Goal: Task Accomplishment & Management: Manage account settings

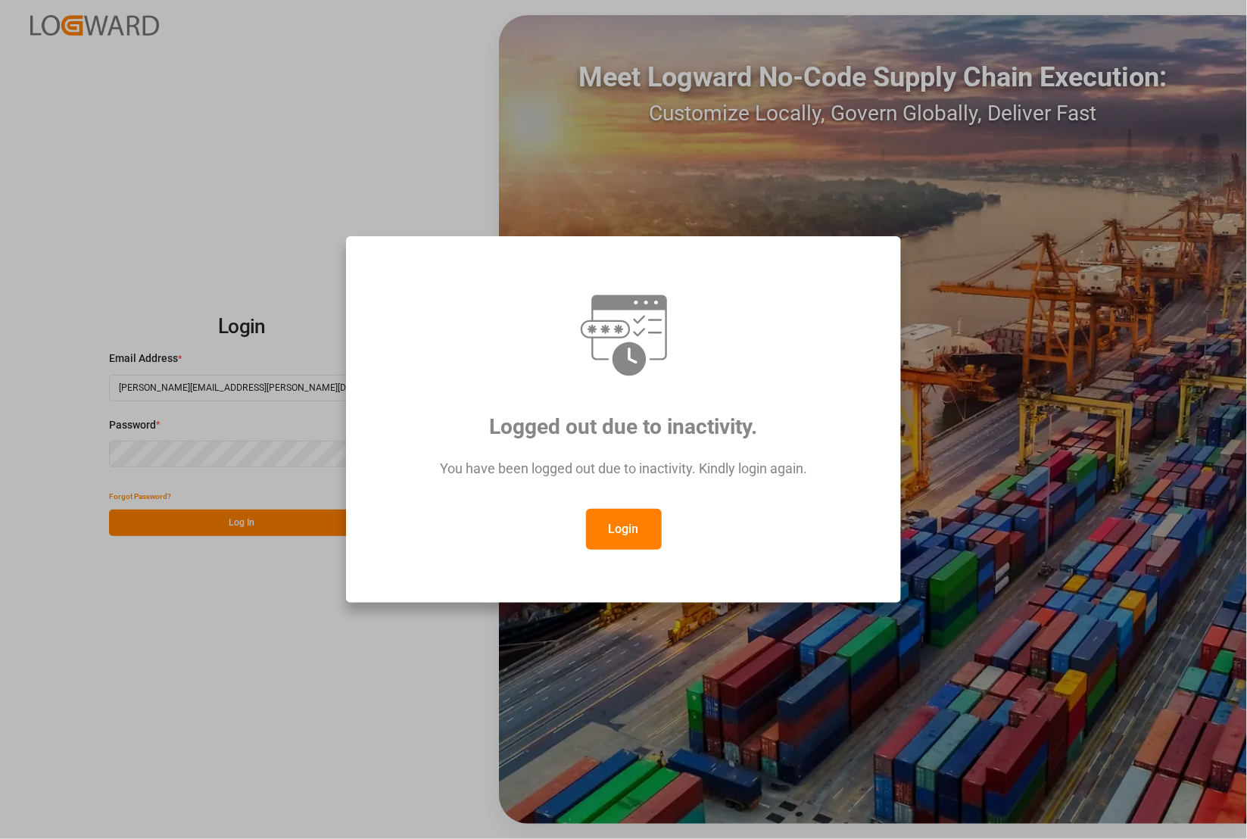
click at [642, 527] on button "Login" at bounding box center [624, 529] width 76 height 41
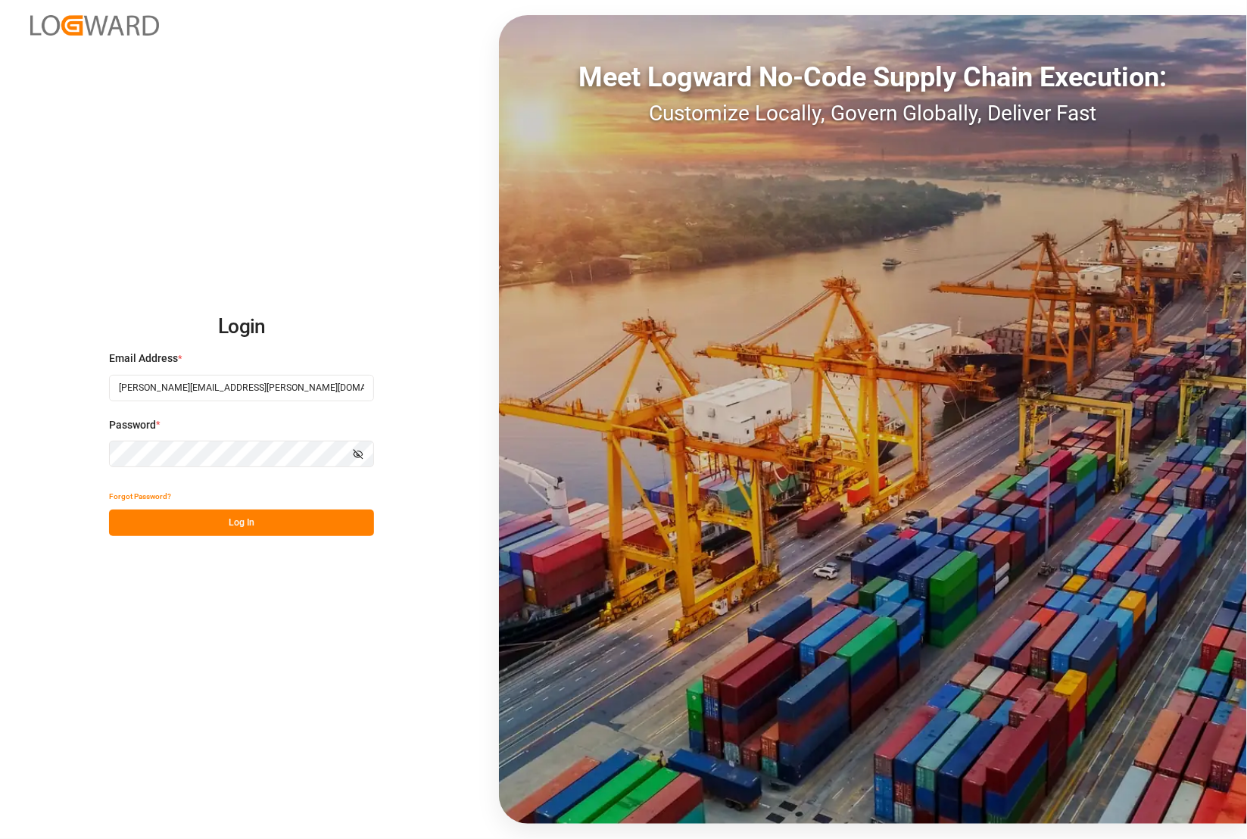
click at [49, 444] on div "Login Email Address * catherine.danielson@jamindustries.com Password * Show pas…" at bounding box center [623, 419] width 1247 height 839
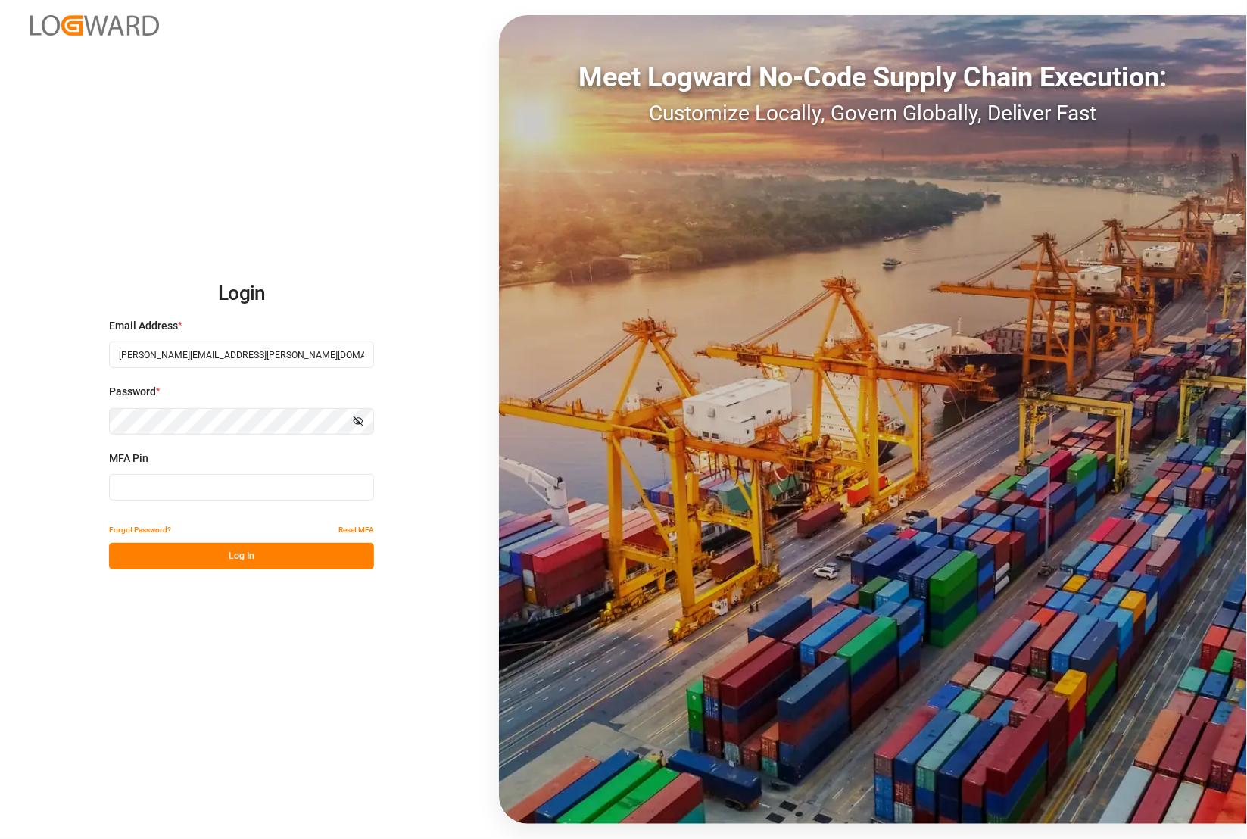
click at [148, 481] on input at bounding box center [241, 487] width 265 height 26
type input "465292"
click at [261, 547] on button "Log In" at bounding box center [241, 556] width 265 height 26
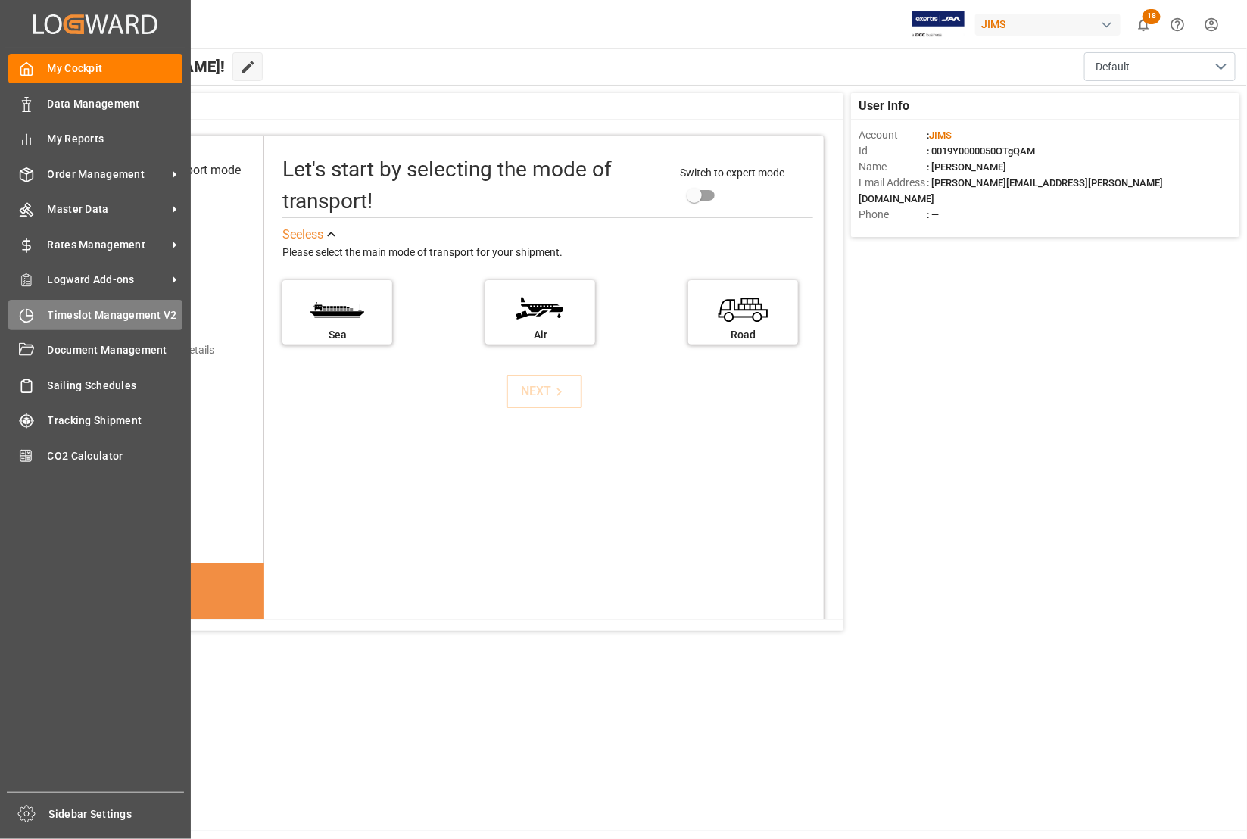
click at [67, 320] on span "Timeslot Management V2" at bounding box center [116, 315] width 136 height 16
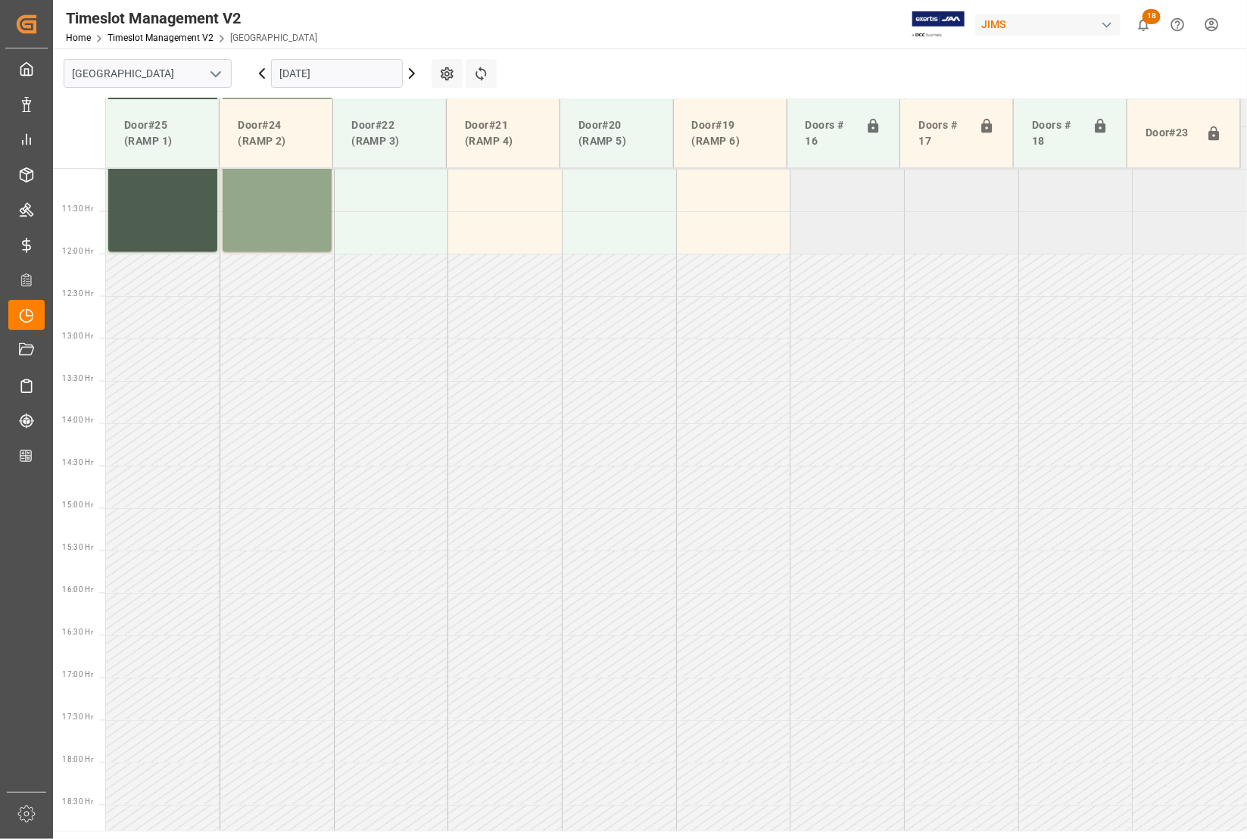
scroll to position [1023, 0]
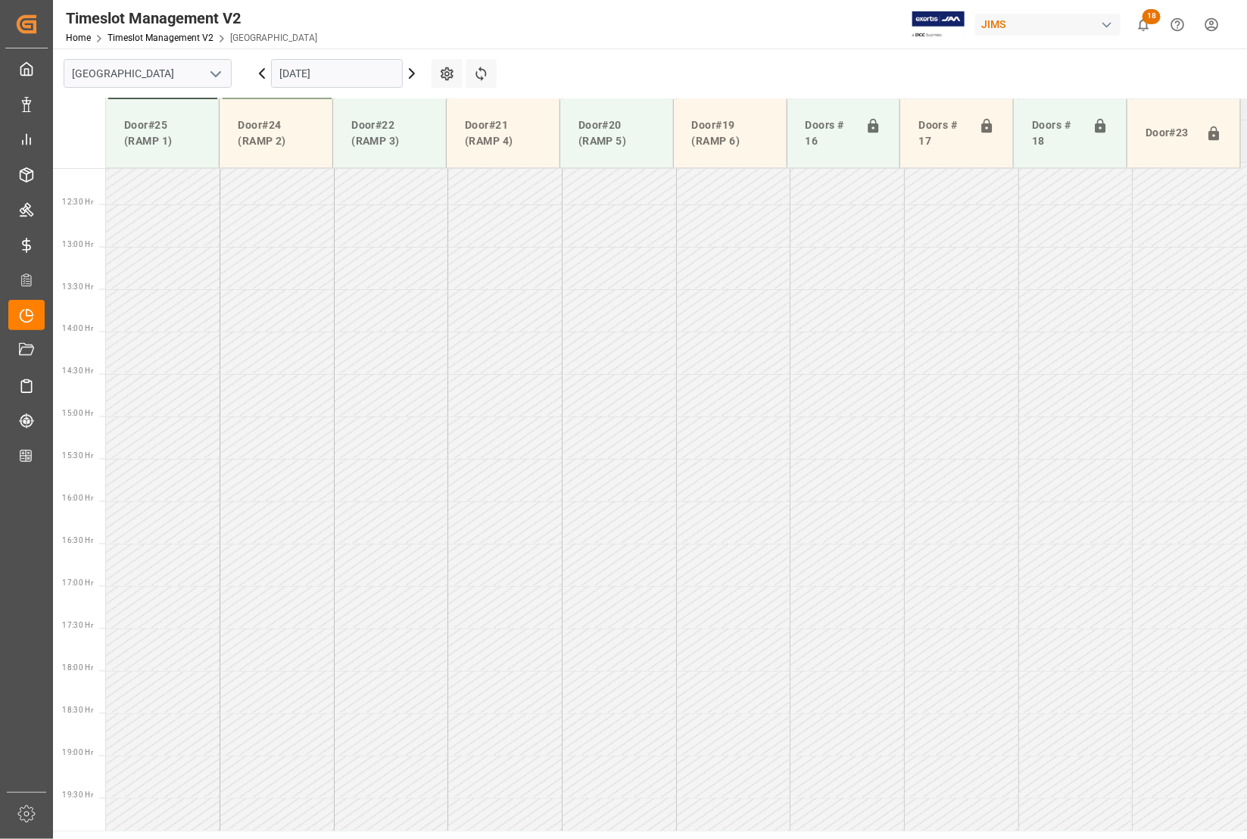
click at [216, 72] on icon "open menu" at bounding box center [216, 74] width 18 height 18
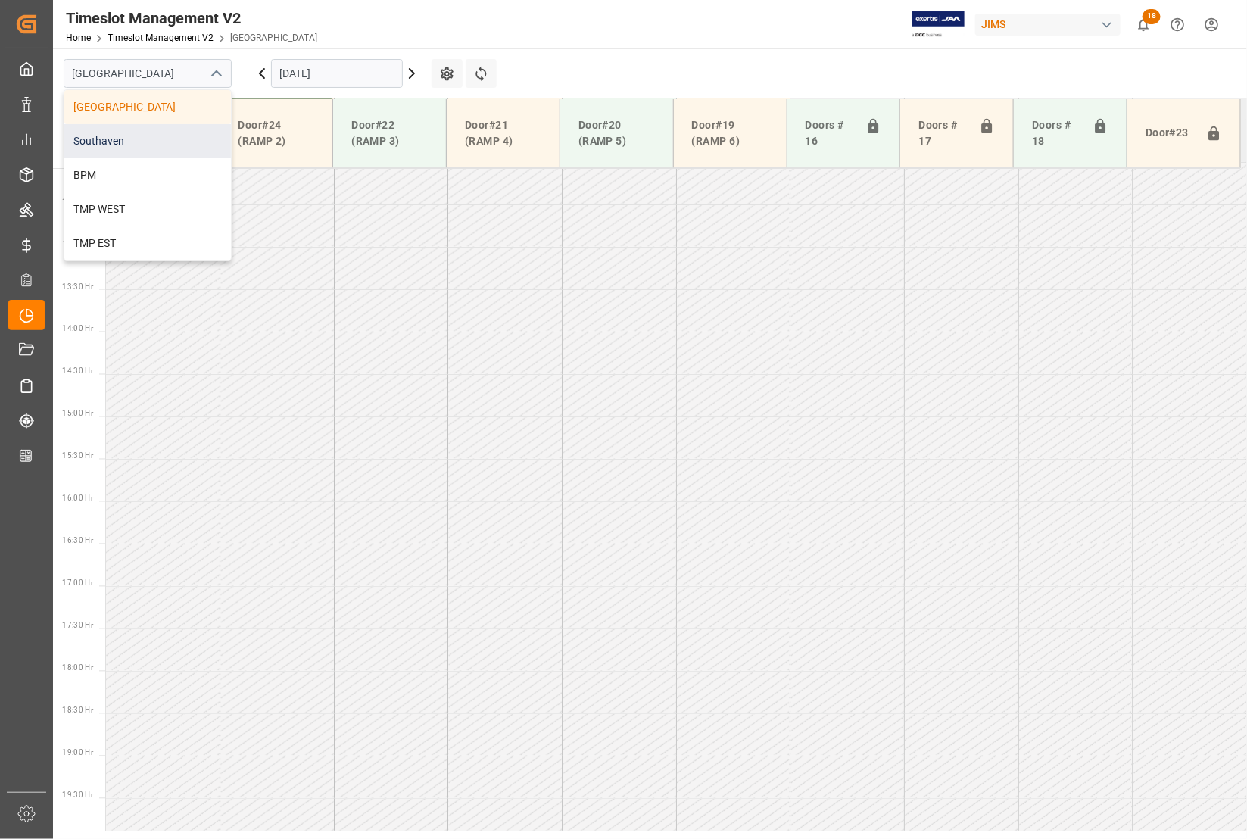
click at [118, 141] on div "Southaven" at bounding box center [147, 141] width 167 height 34
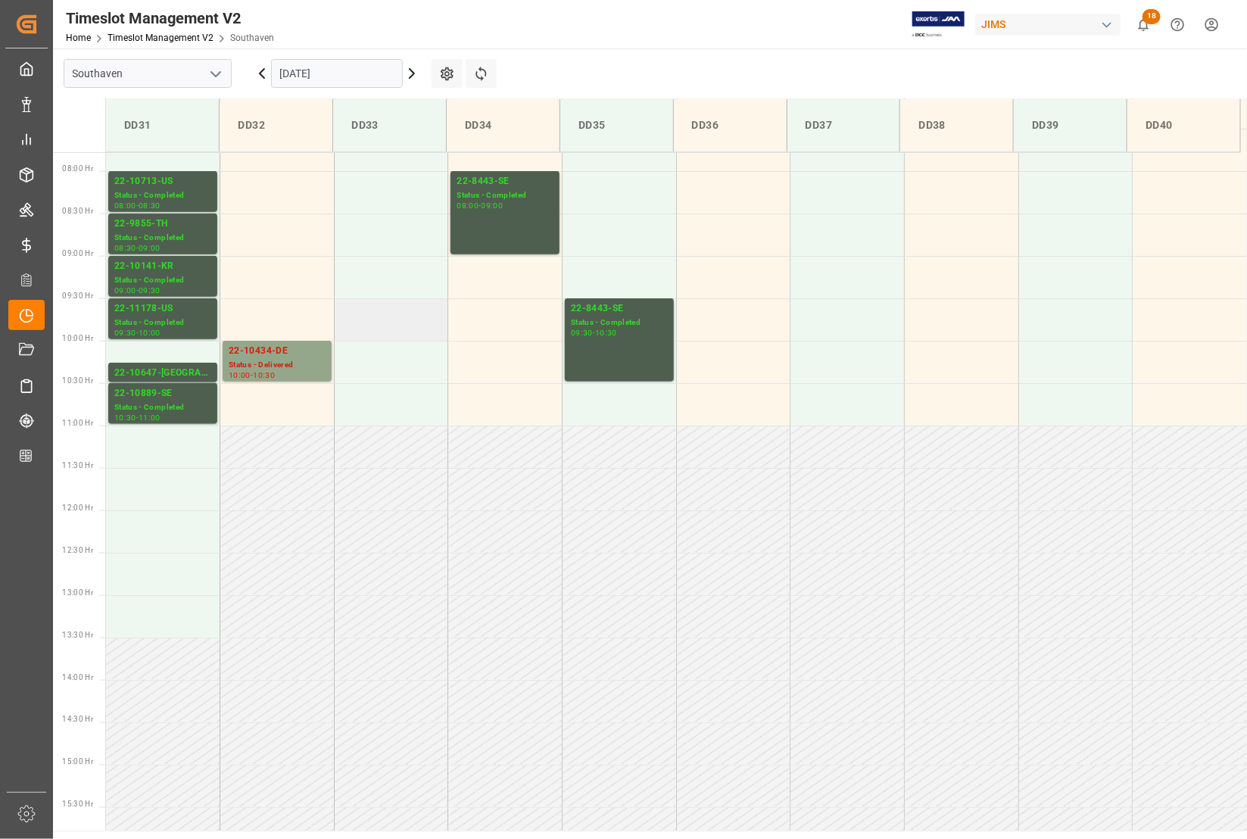
scroll to position [534, 0]
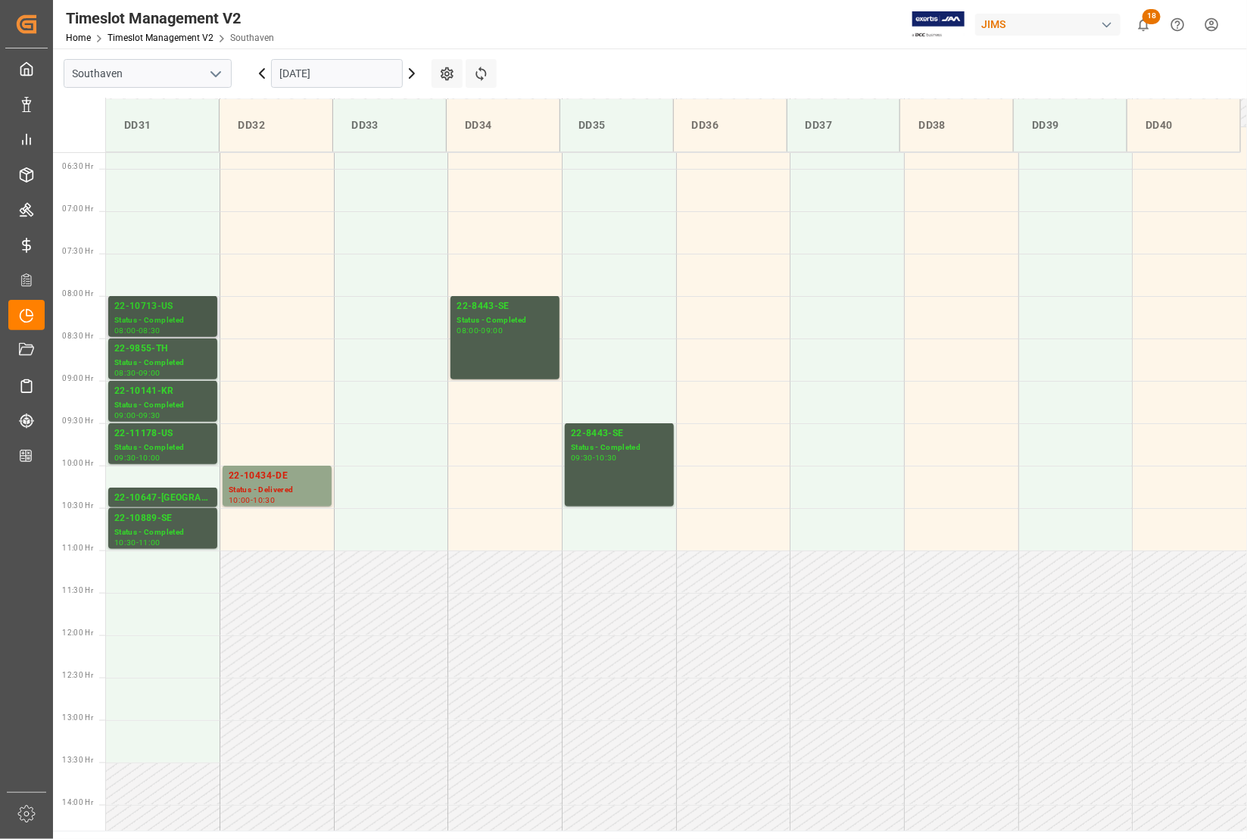
click at [133, 310] on div "22-10713-US" at bounding box center [162, 306] width 97 height 15
click at [127, 361] on div "Status - Completed" at bounding box center [162, 363] width 97 height 13
click at [122, 315] on div "Status - Completed" at bounding box center [162, 320] width 97 height 13
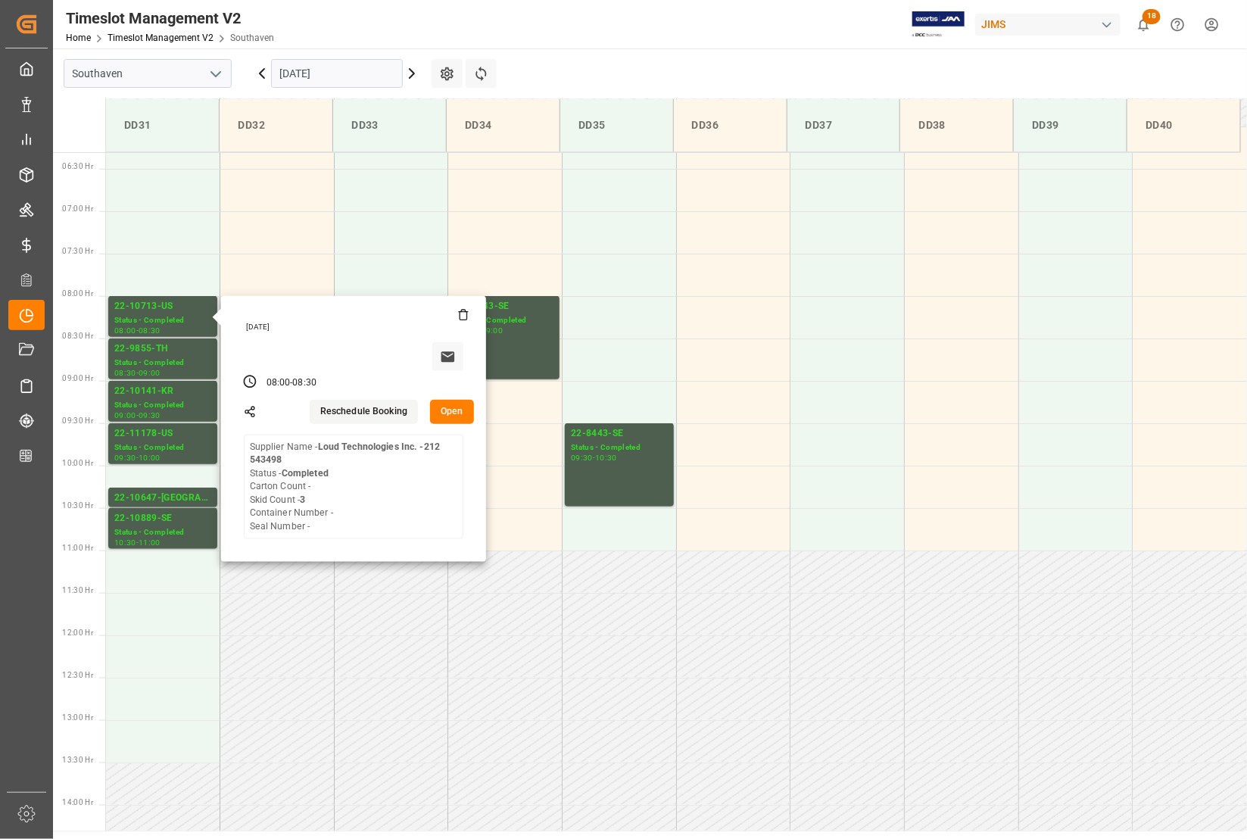
click at [447, 410] on button "Open" at bounding box center [452, 412] width 44 height 24
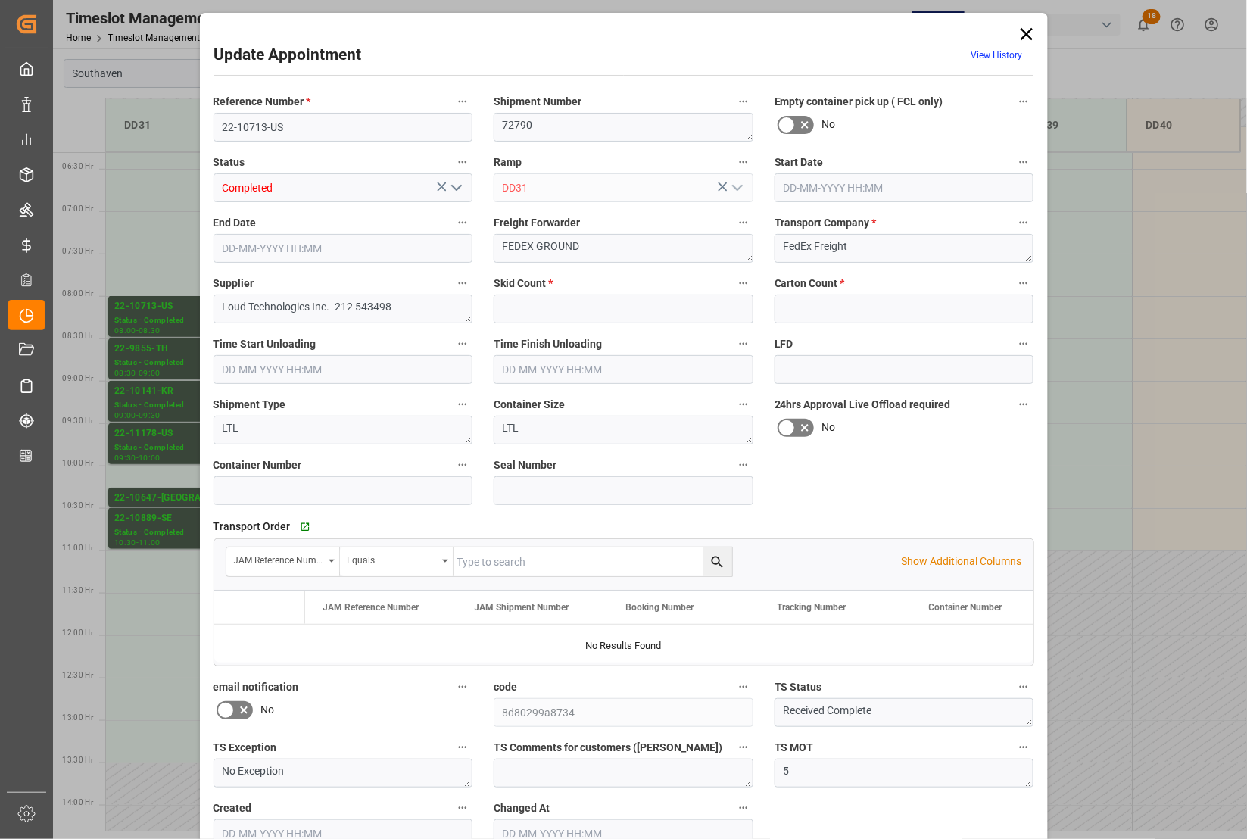
type input "3"
type input "0"
type input "23-09-2025 08:00"
type input "23-09-2025 08:30"
type input "19-09-2025 20:30"
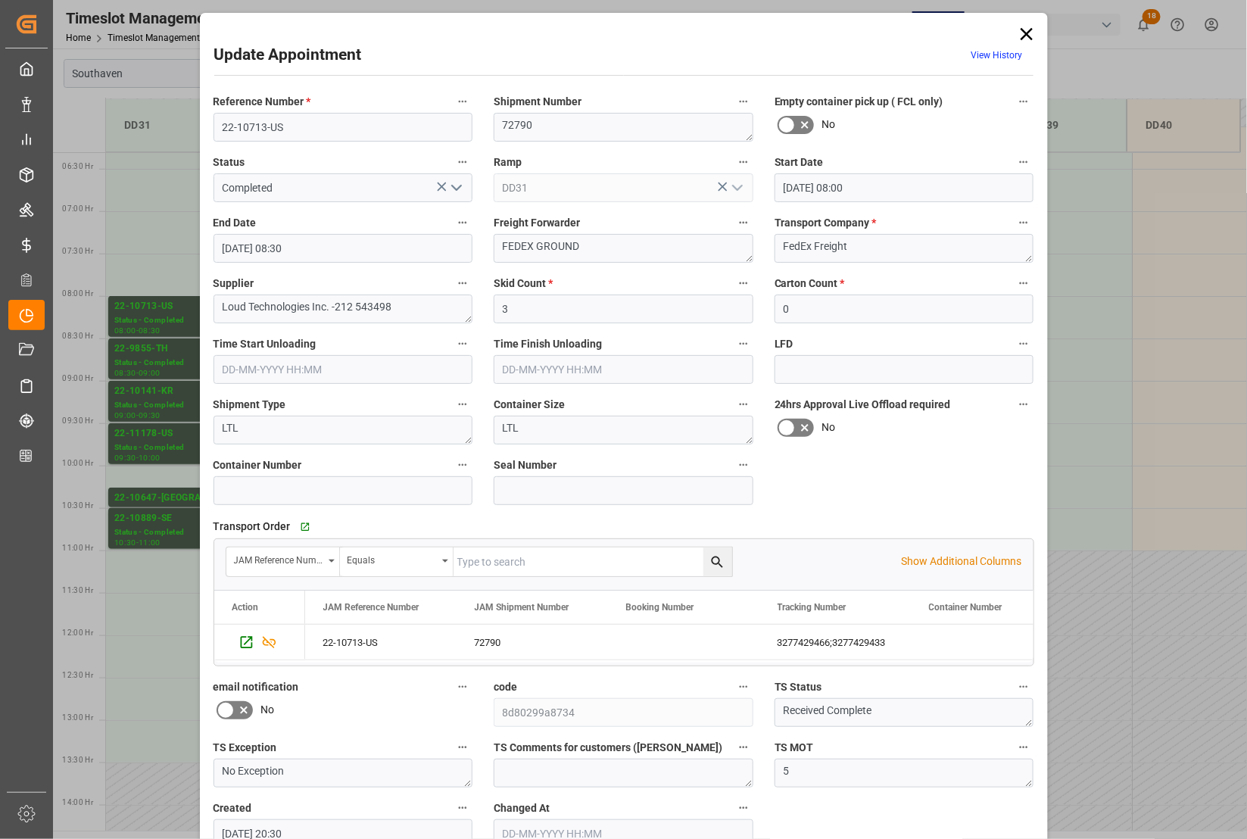
click at [159, 258] on div "Update Appointment View History Reference Number * 22-10713-US Shipment Number …" at bounding box center [623, 419] width 1247 height 839
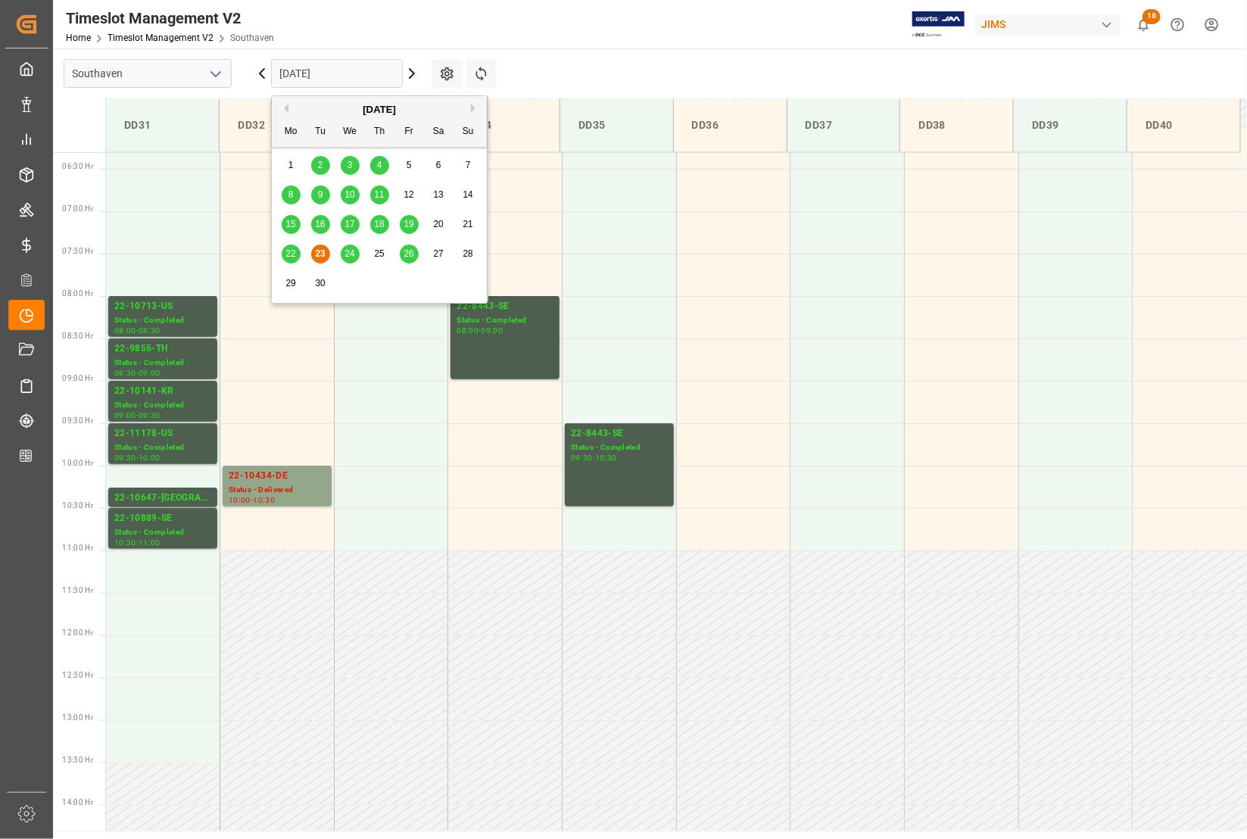
click at [305, 74] on input "23-09-2025" at bounding box center [337, 73] width 132 height 29
click at [409, 257] on span "26" at bounding box center [408, 253] width 10 height 11
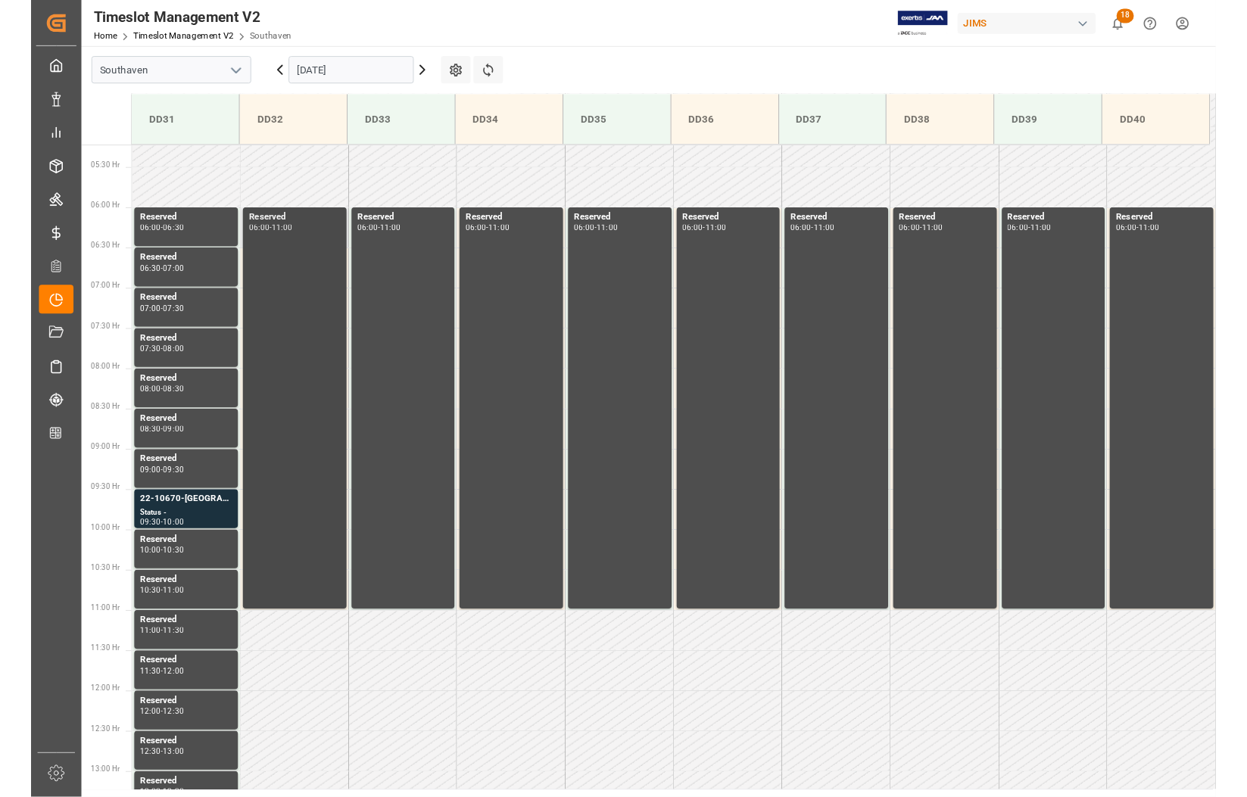
scroll to position [440, 0]
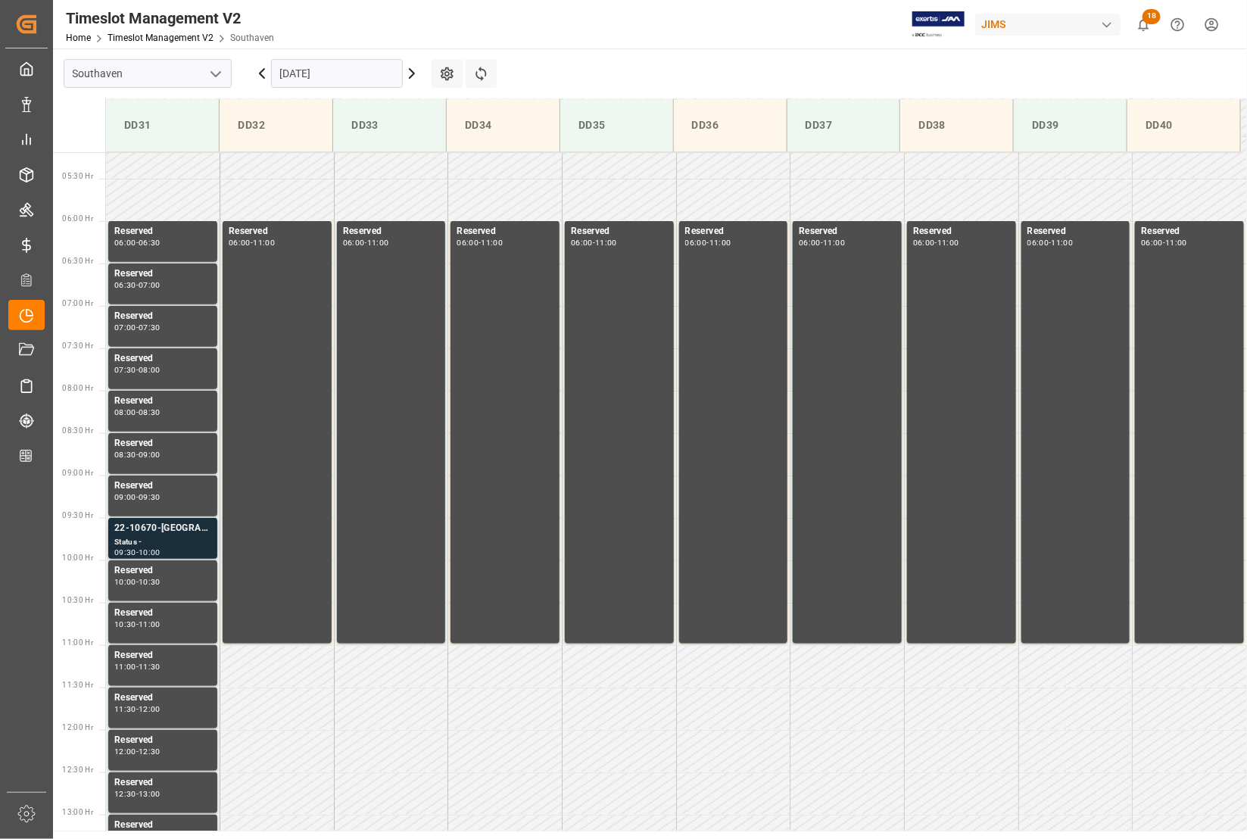
click at [135, 531] on div "22-10670-US" at bounding box center [162, 528] width 97 height 15
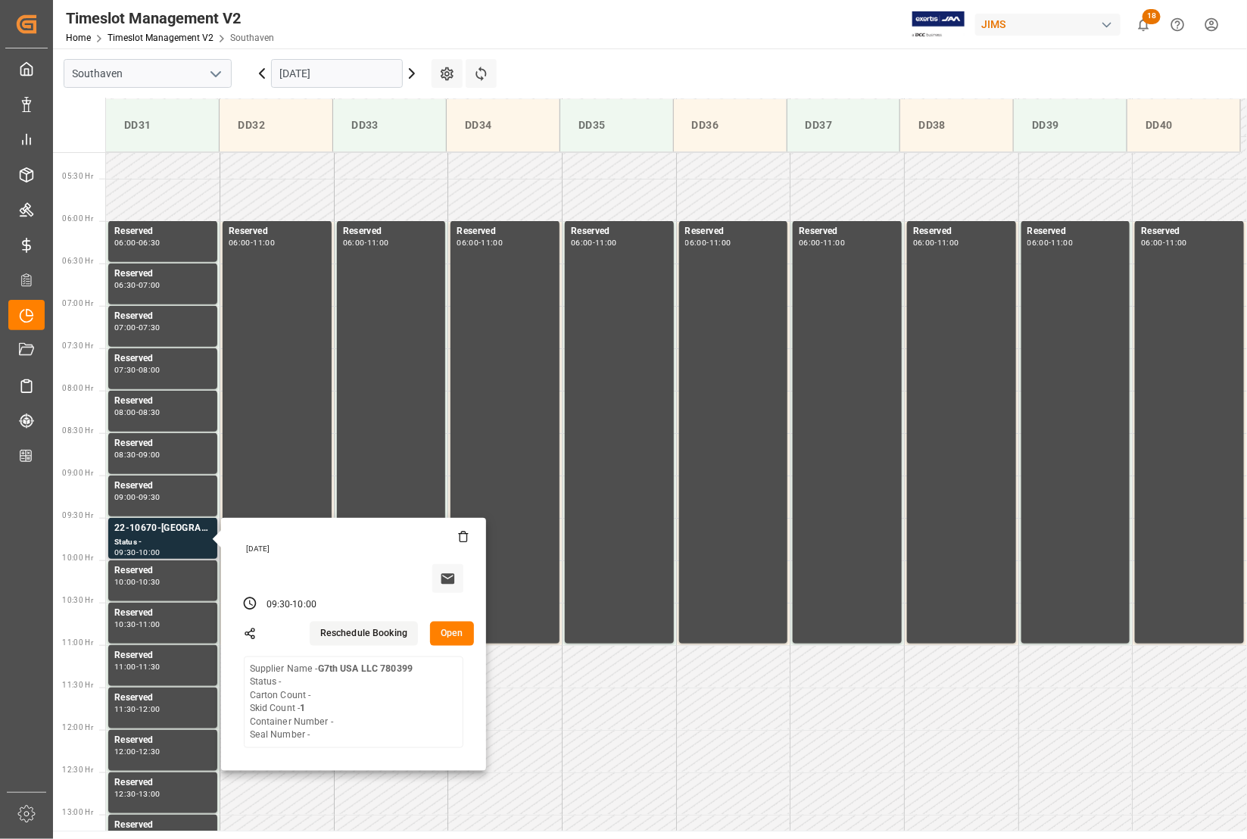
click at [458, 630] on button "Open" at bounding box center [452, 633] width 44 height 24
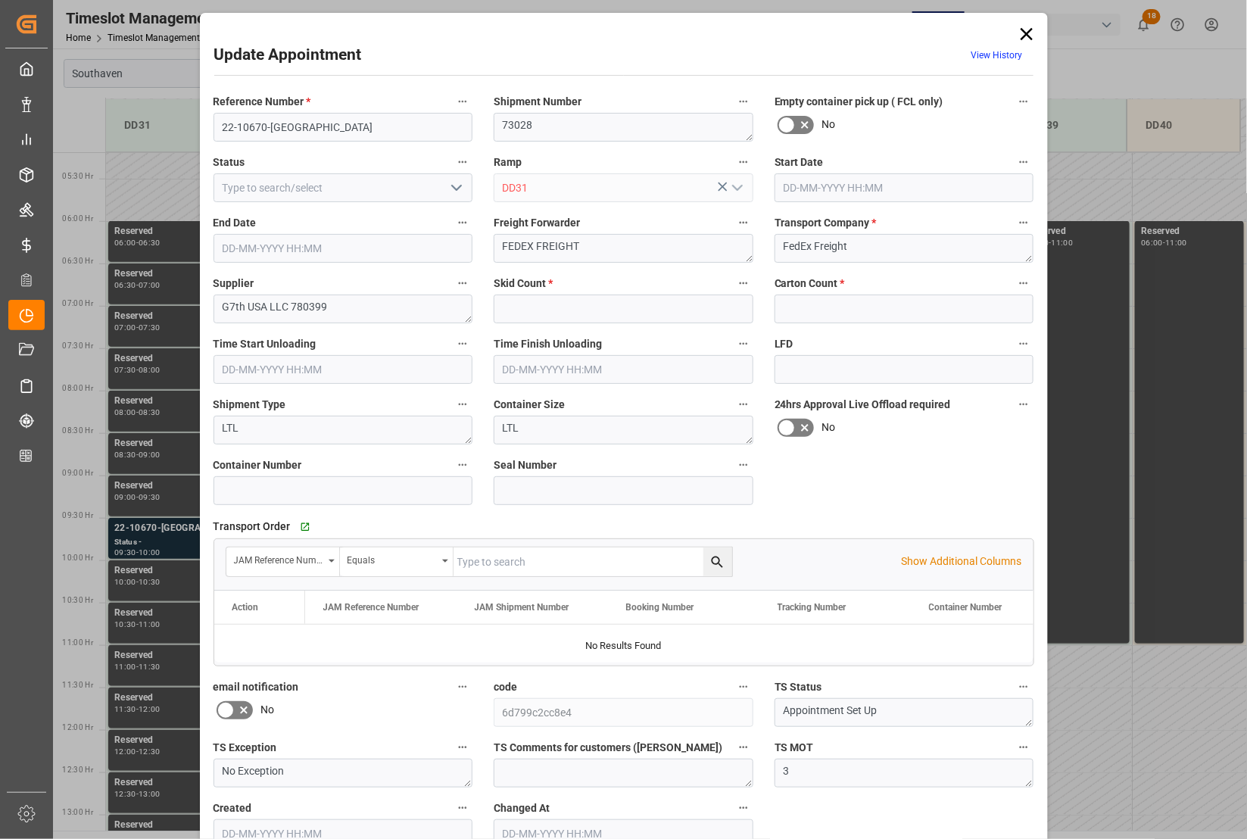
type input "1"
type input "0"
type input "26-09-2025 09:30"
type input "26-09-2025 10:00"
type input "19-09-2025 20:45"
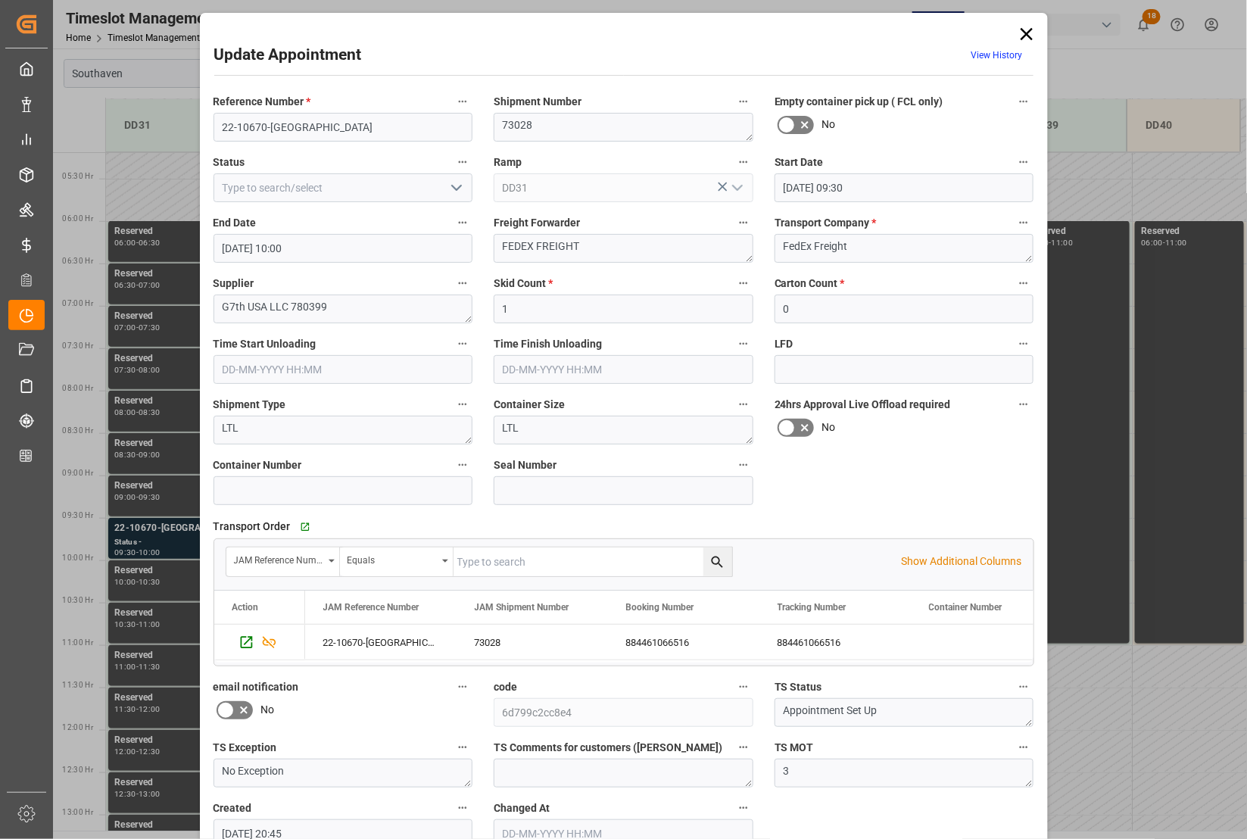
click at [1028, 29] on icon at bounding box center [1026, 34] width 12 height 12
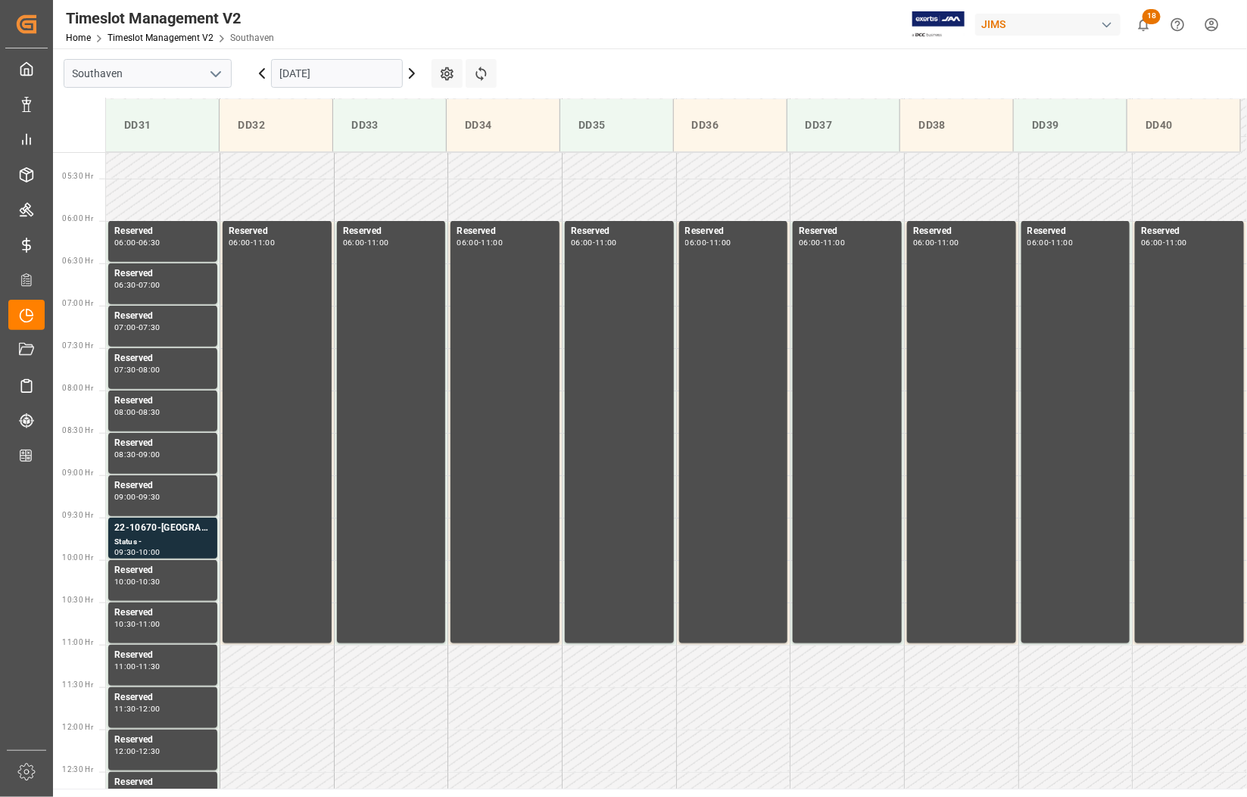
click at [216, 68] on icon "open menu" at bounding box center [216, 74] width 18 height 18
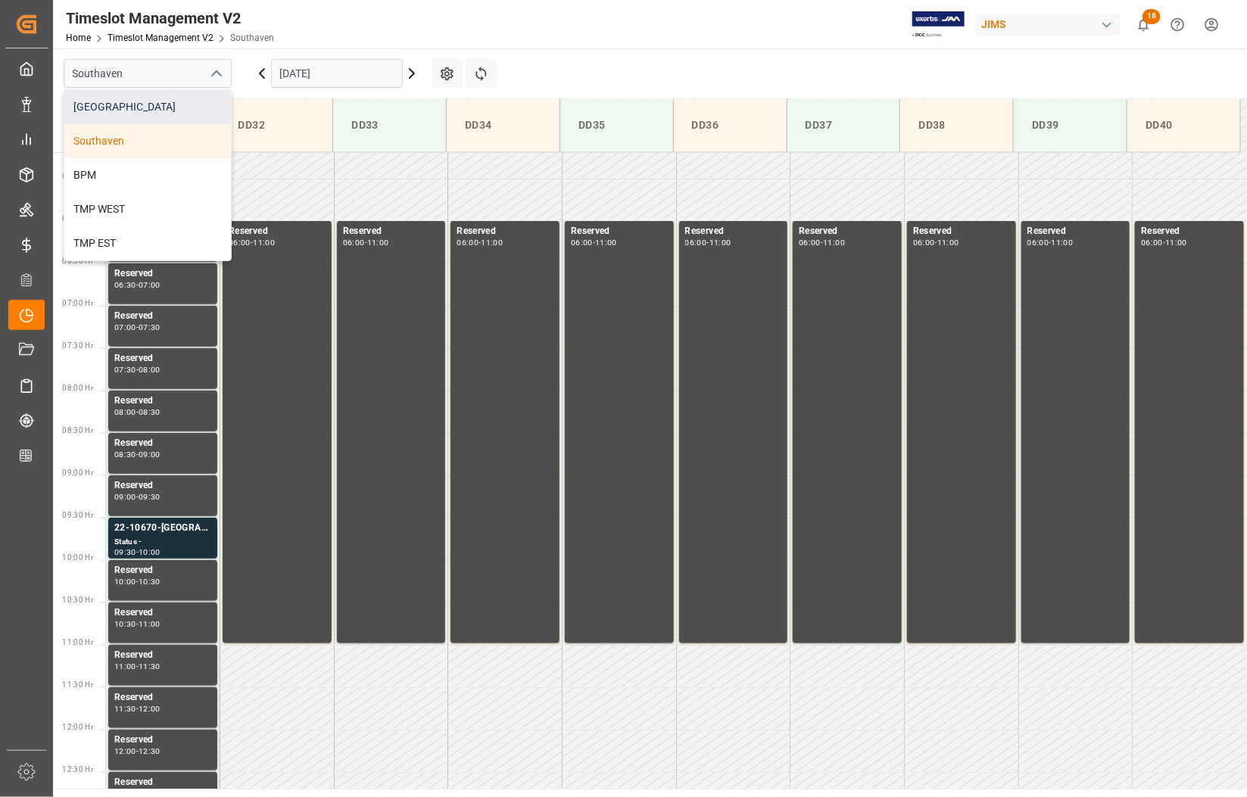
click at [136, 112] on div "Montreal" at bounding box center [147, 107] width 167 height 34
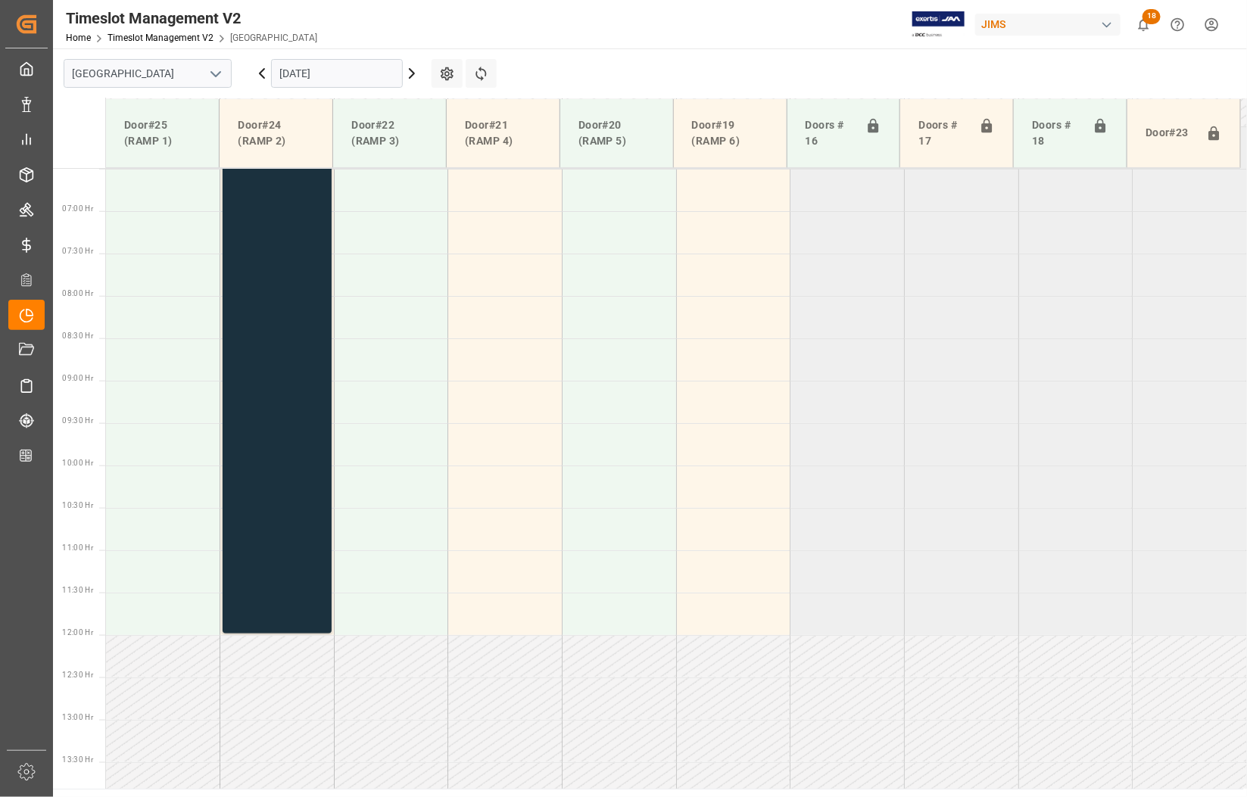
scroll to position [361, 0]
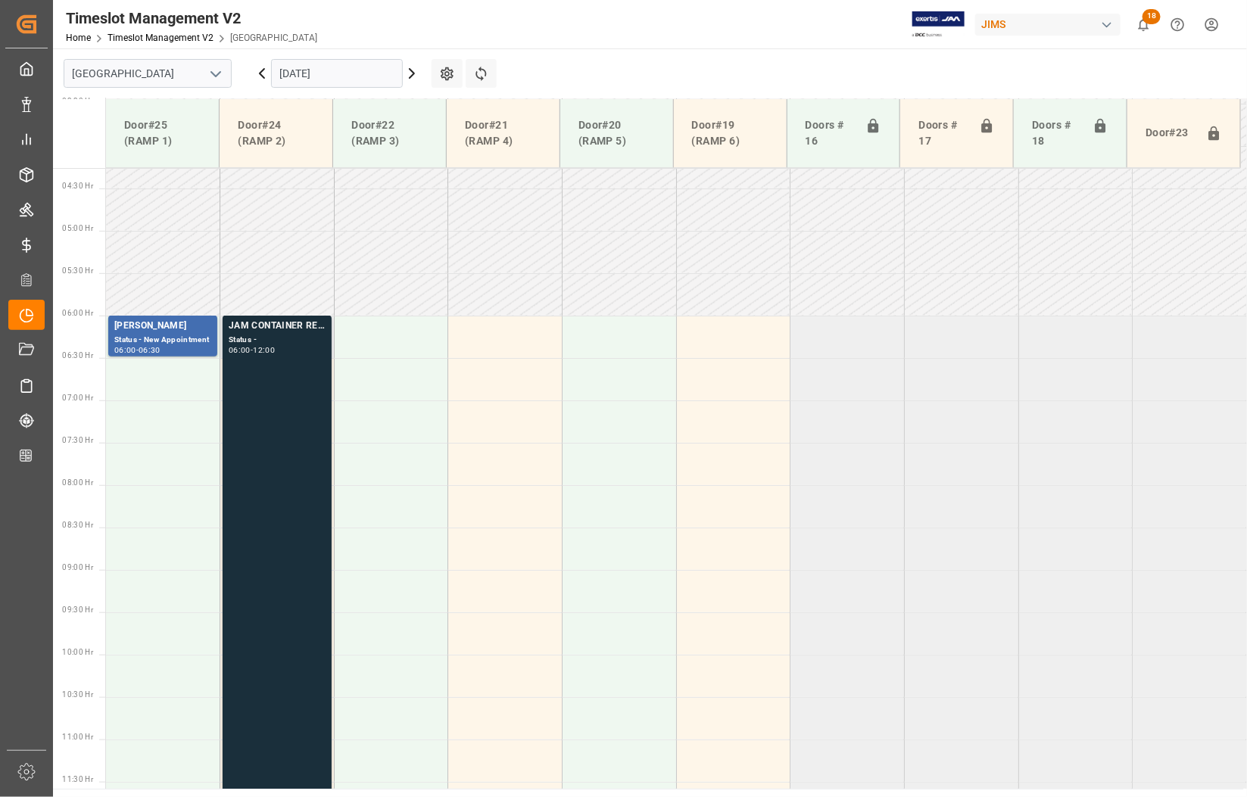
click at [279, 322] on div "JAM CONTAINER RESERVED" at bounding box center [277, 326] width 97 height 15
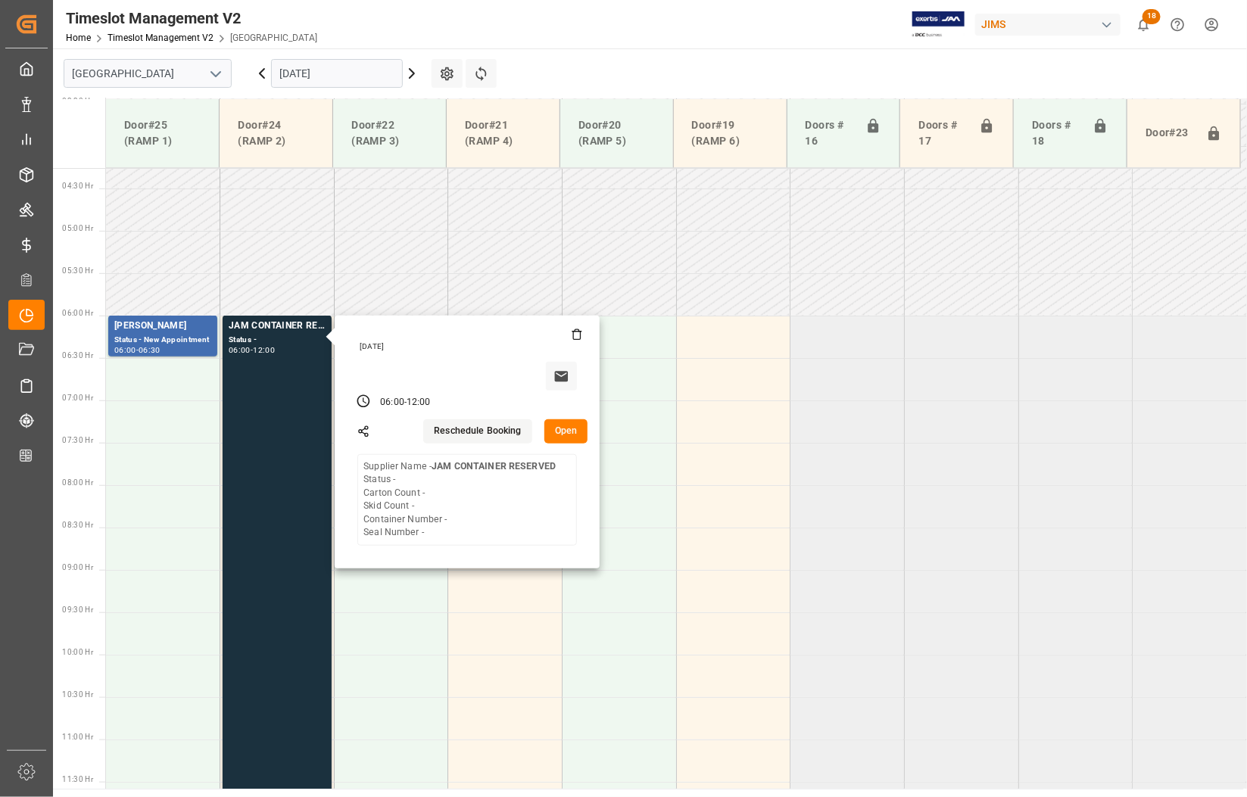
click at [299, 73] on input "26-09-2025" at bounding box center [337, 73] width 132 height 29
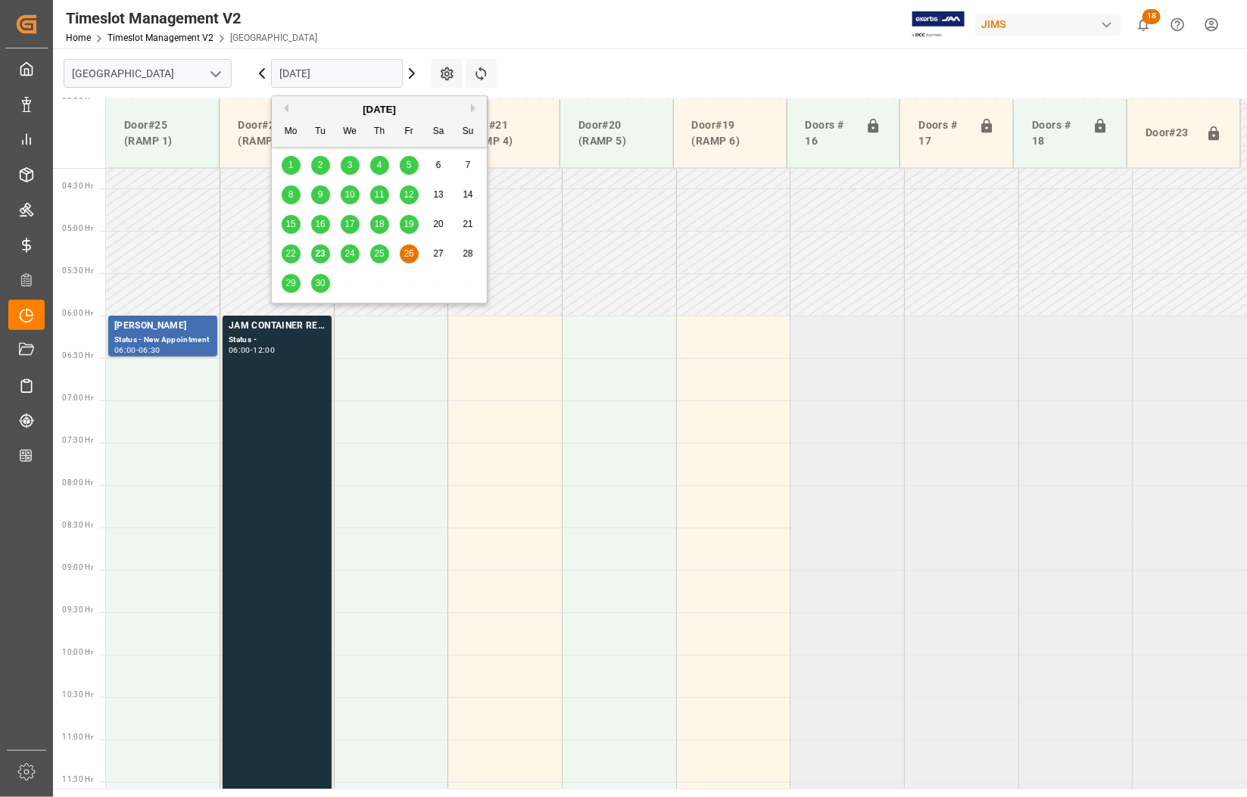
click at [378, 254] on span "25" at bounding box center [379, 253] width 10 height 11
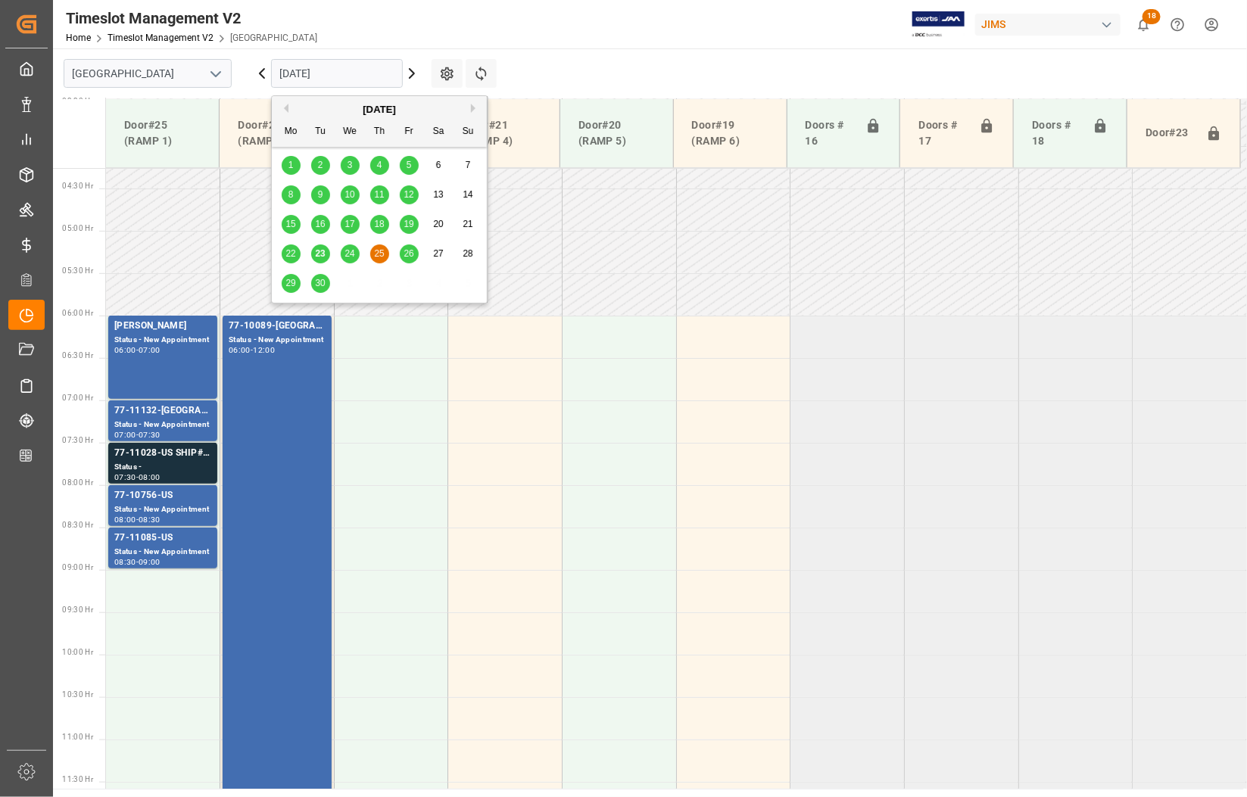
click at [303, 73] on input "25-09-2025" at bounding box center [337, 73] width 132 height 29
click at [349, 254] on span "24" at bounding box center [349, 253] width 10 height 11
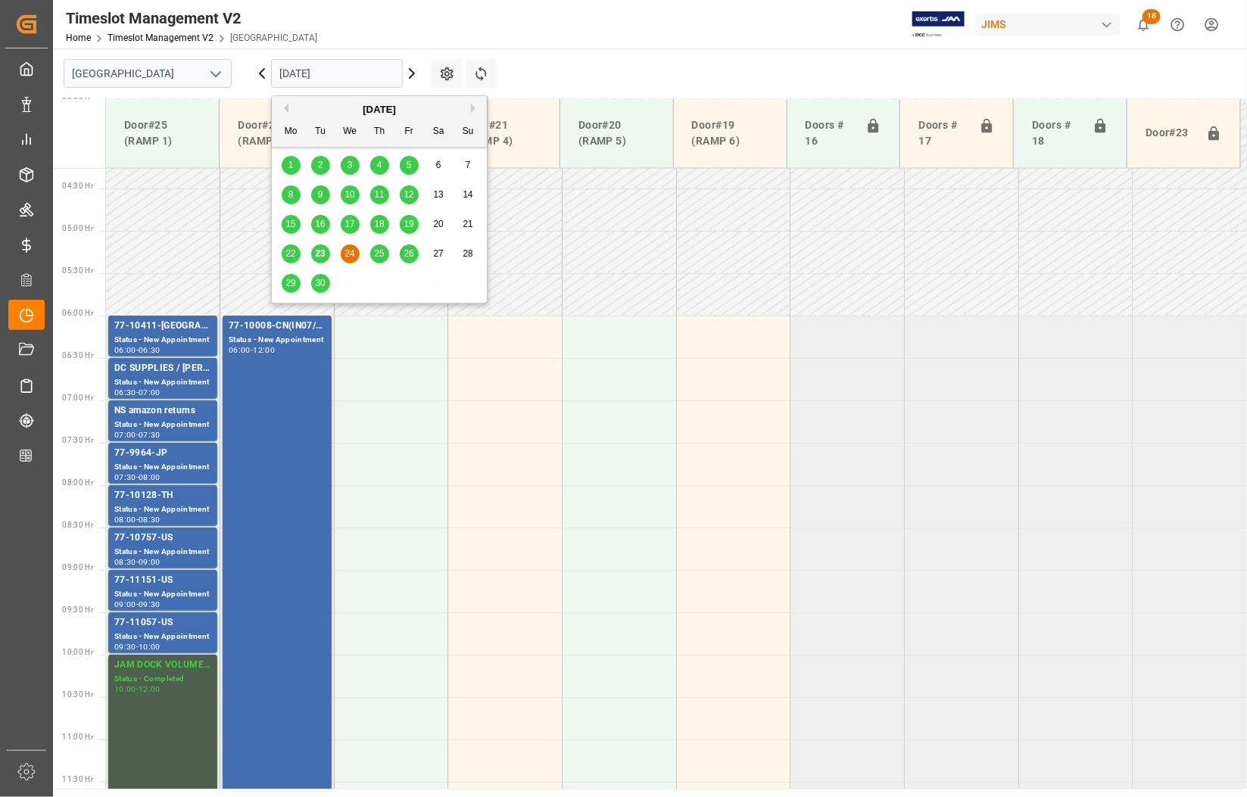
click at [345, 67] on input "24-09-2025" at bounding box center [337, 73] width 132 height 29
click at [288, 288] on span "29" at bounding box center [290, 283] width 10 height 11
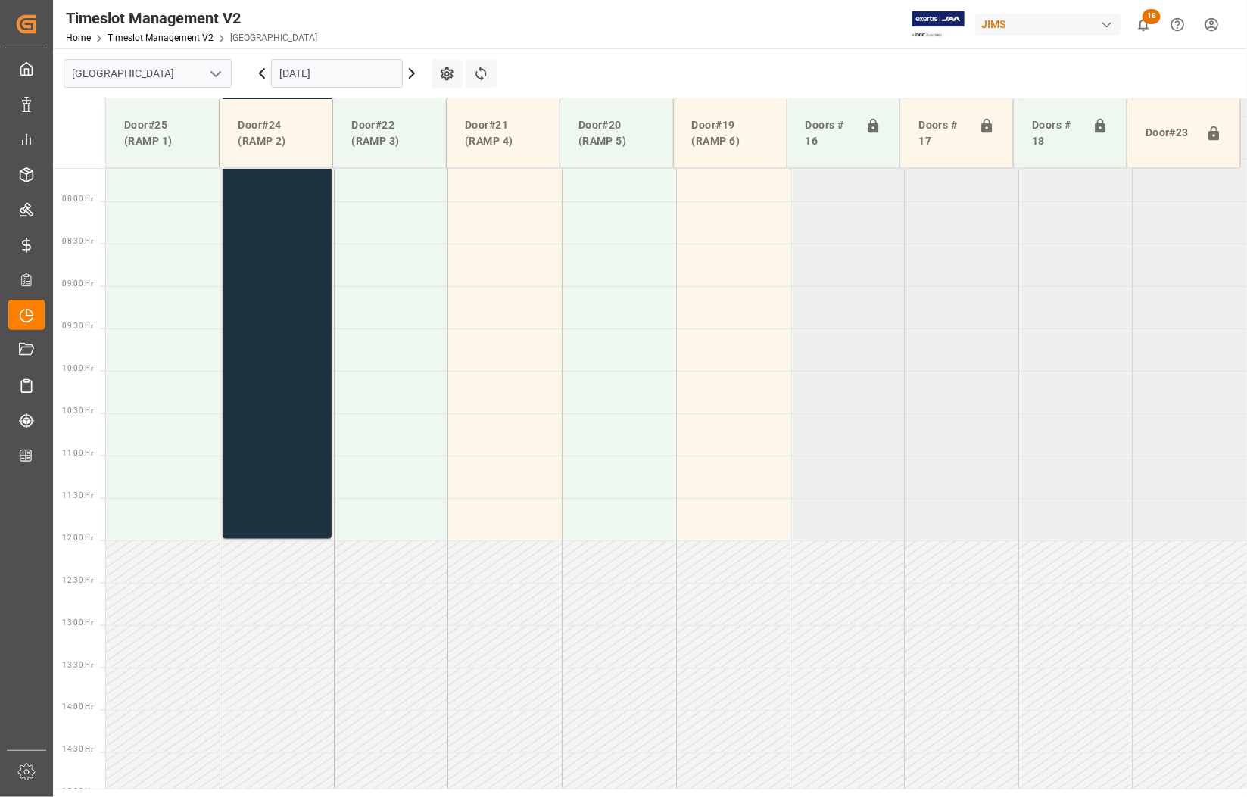
scroll to position [266, 0]
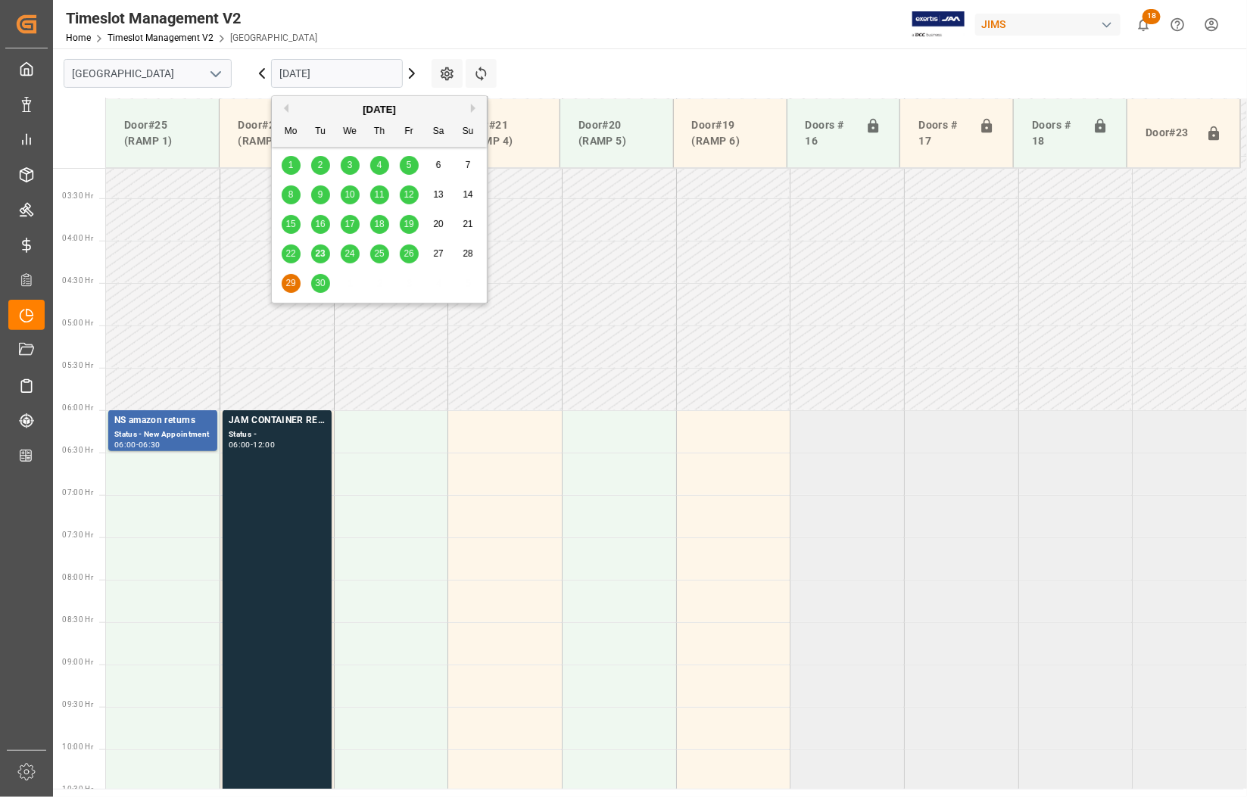
click at [305, 76] on input "29-09-2025" at bounding box center [337, 73] width 132 height 29
click at [318, 282] on span "30" at bounding box center [320, 283] width 10 height 11
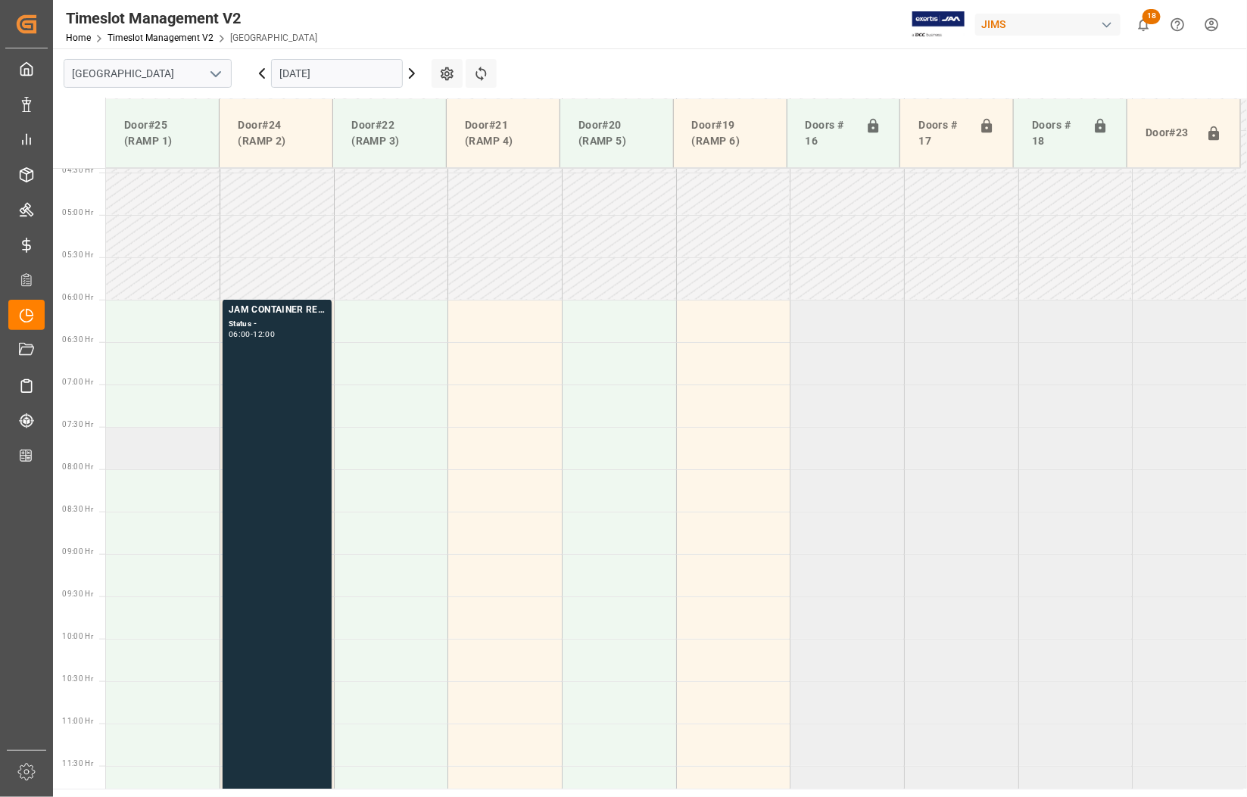
scroll to position [172, 0]
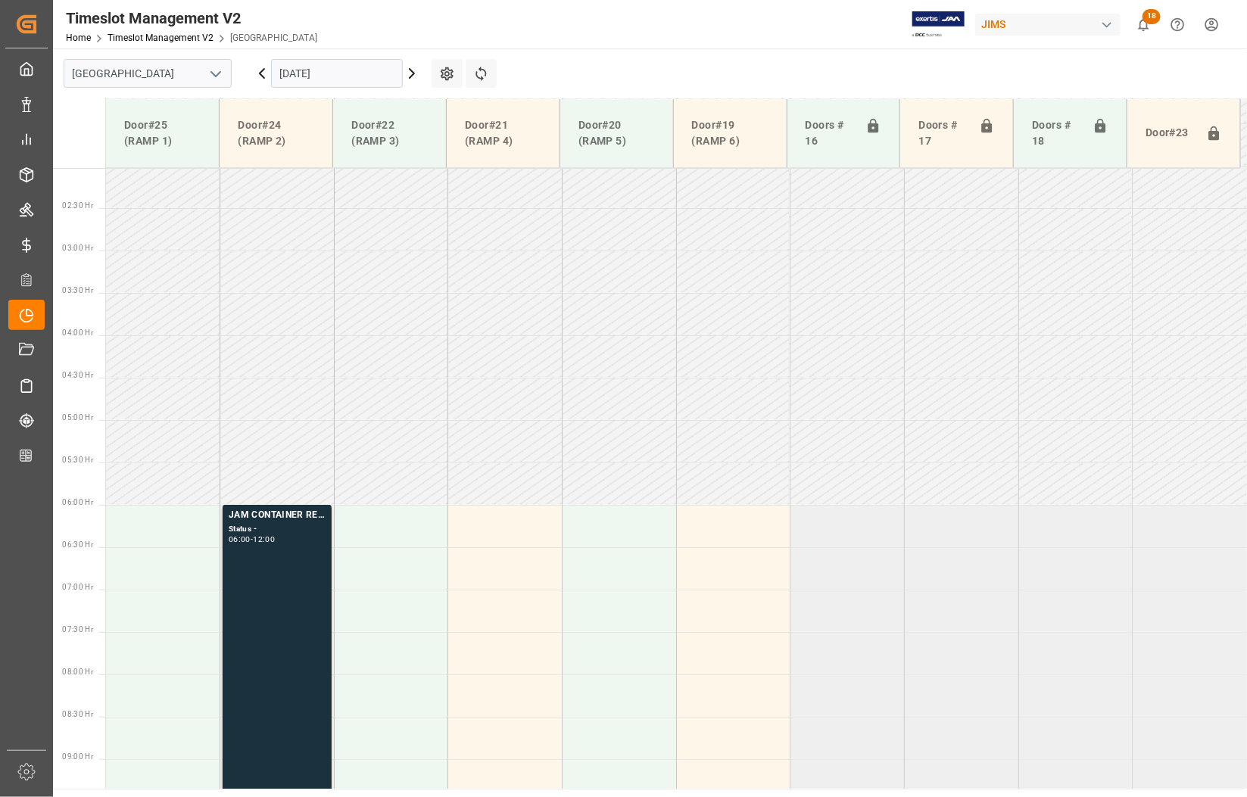
click at [611, 66] on main "Montreal 30-09-2025 Settings Refresh Time Slots Door#25 (RAMP 1) Door#24 (RAMP …" at bounding box center [648, 418] width 1191 height 740
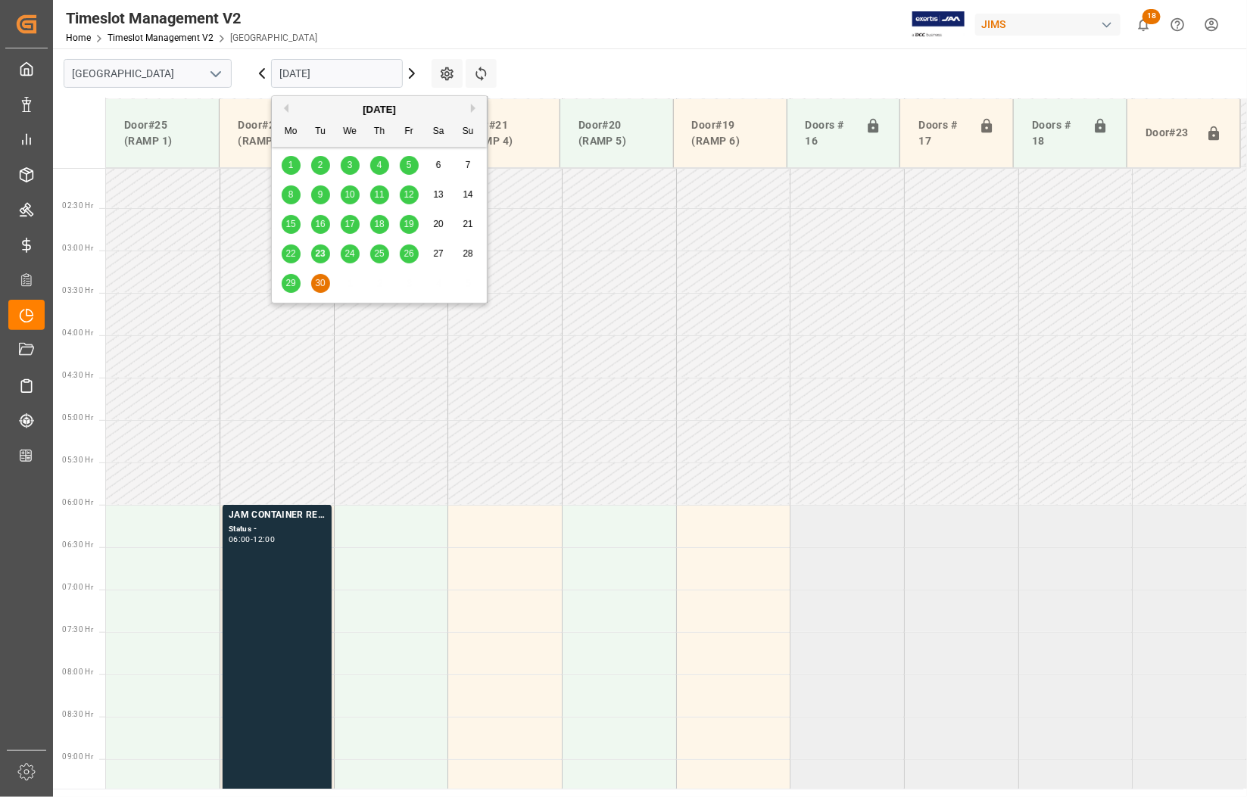
click at [373, 72] on input "30-09-2025" at bounding box center [337, 73] width 132 height 29
click at [322, 254] on span "23" at bounding box center [320, 253] width 10 height 11
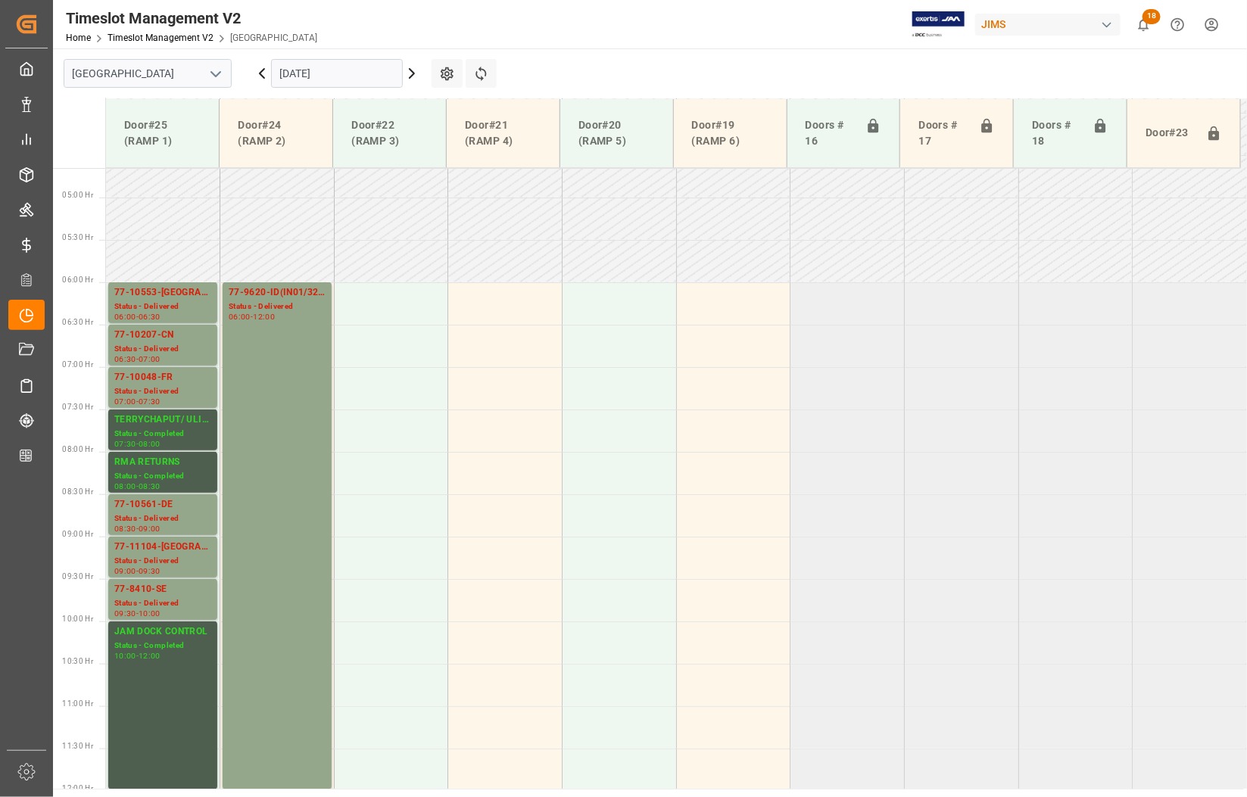
scroll to position [361, 0]
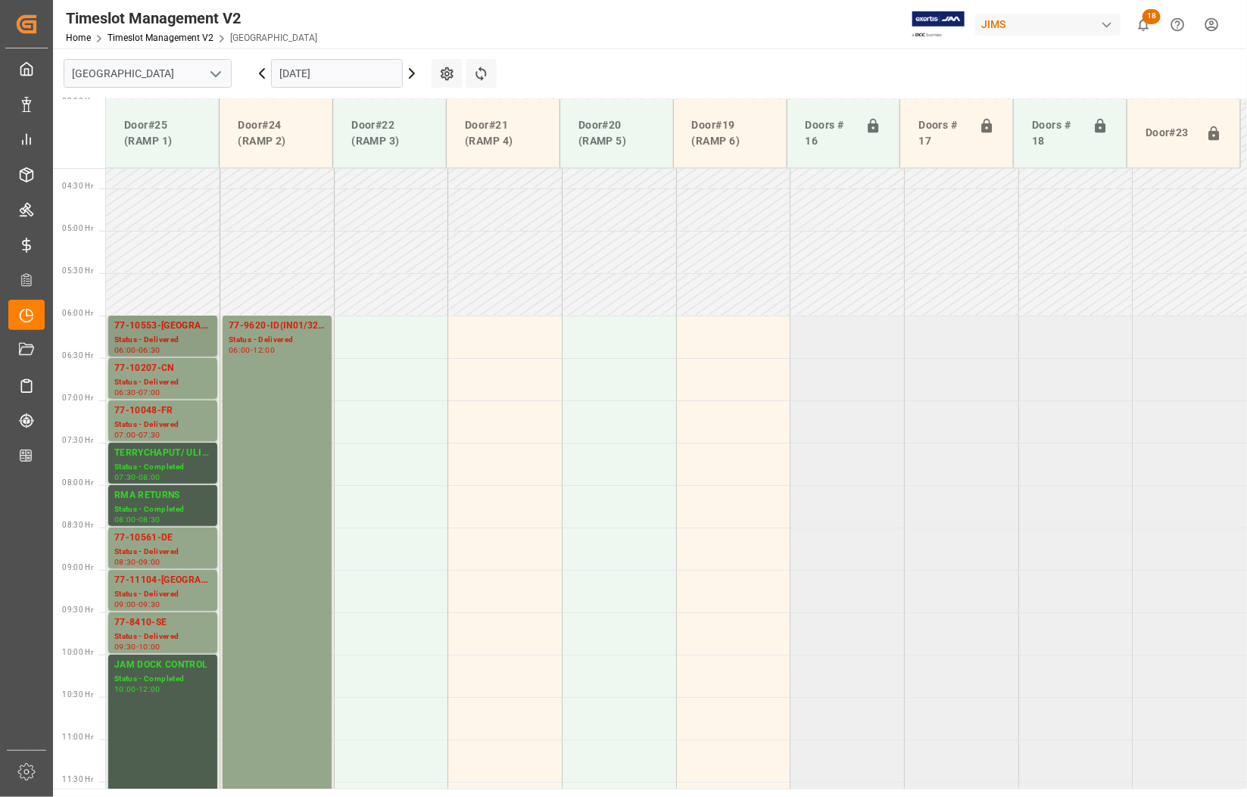
click at [148, 333] on div "77-10553-GB" at bounding box center [162, 326] width 97 height 15
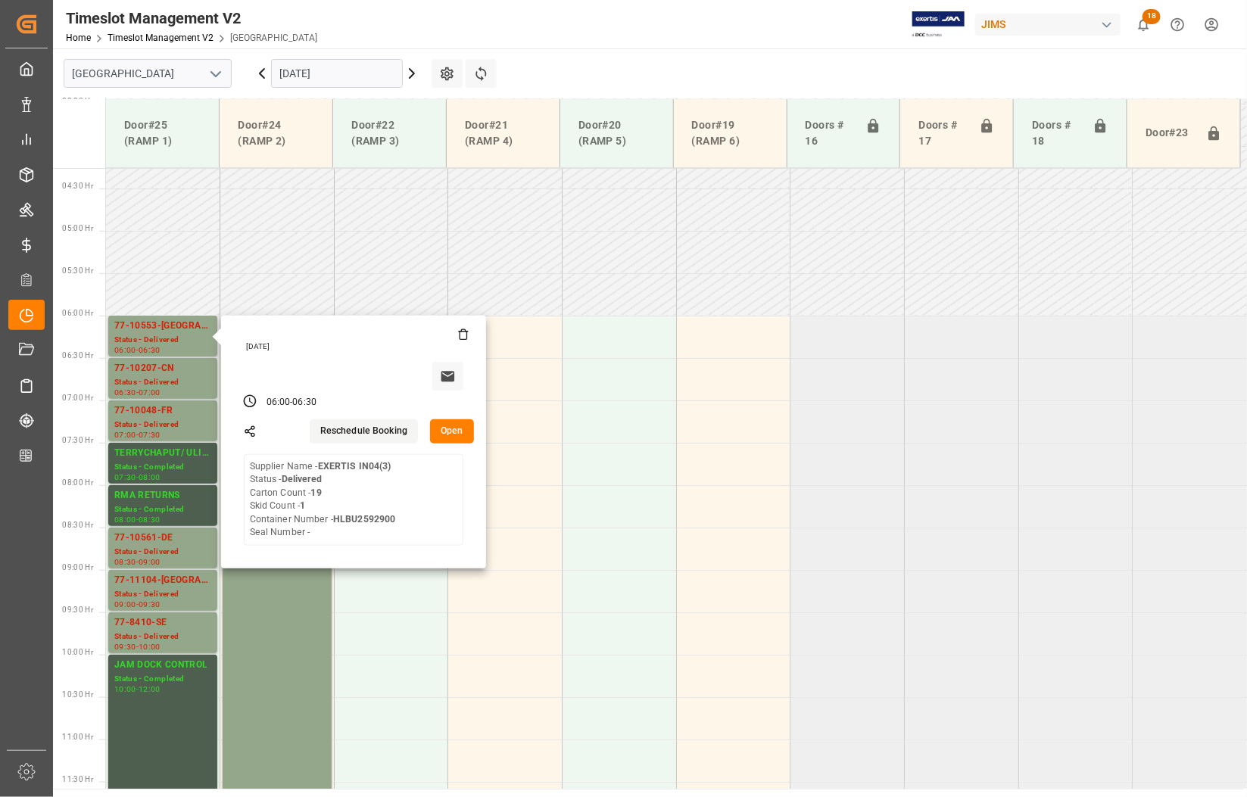
click at [454, 428] on button "Open" at bounding box center [452, 431] width 44 height 24
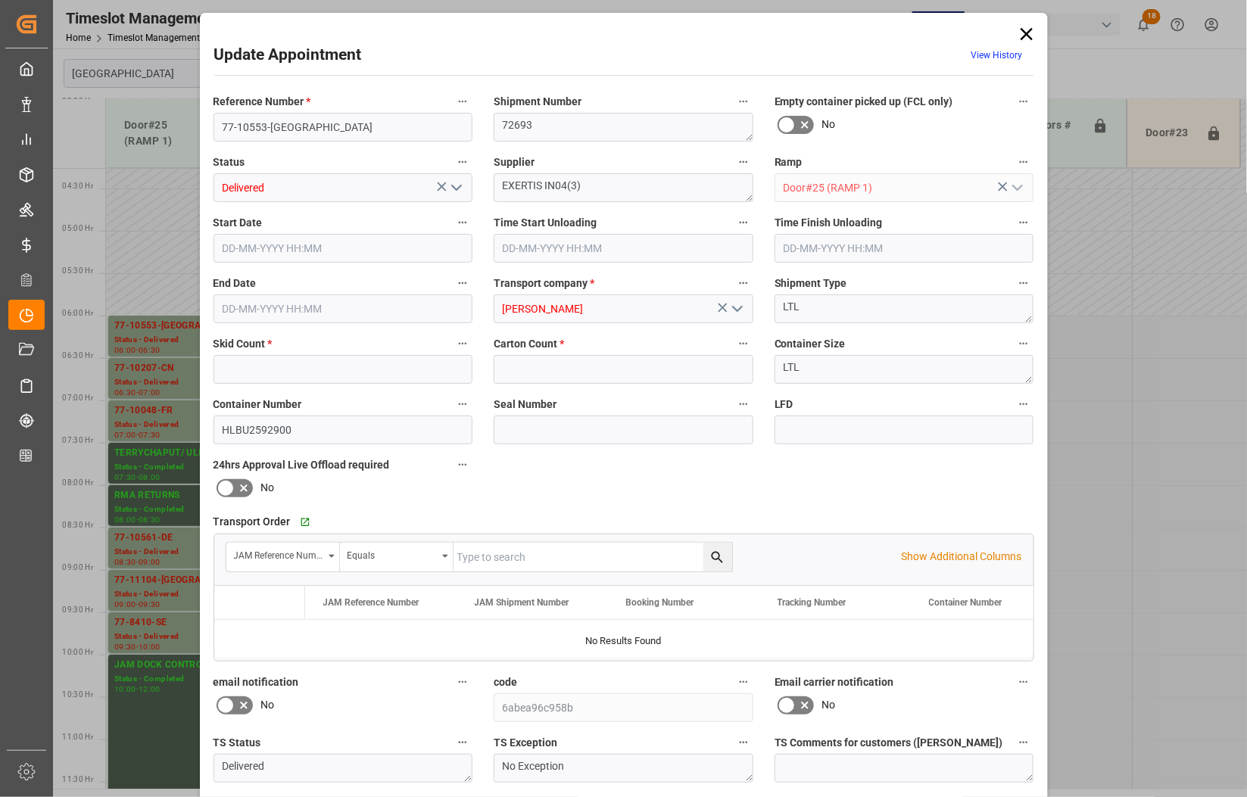
type input "1"
type input "19"
type input "23-09-2025 06:00"
type input "23-09-2025 08:45"
type input "23-09-2025 06:30"
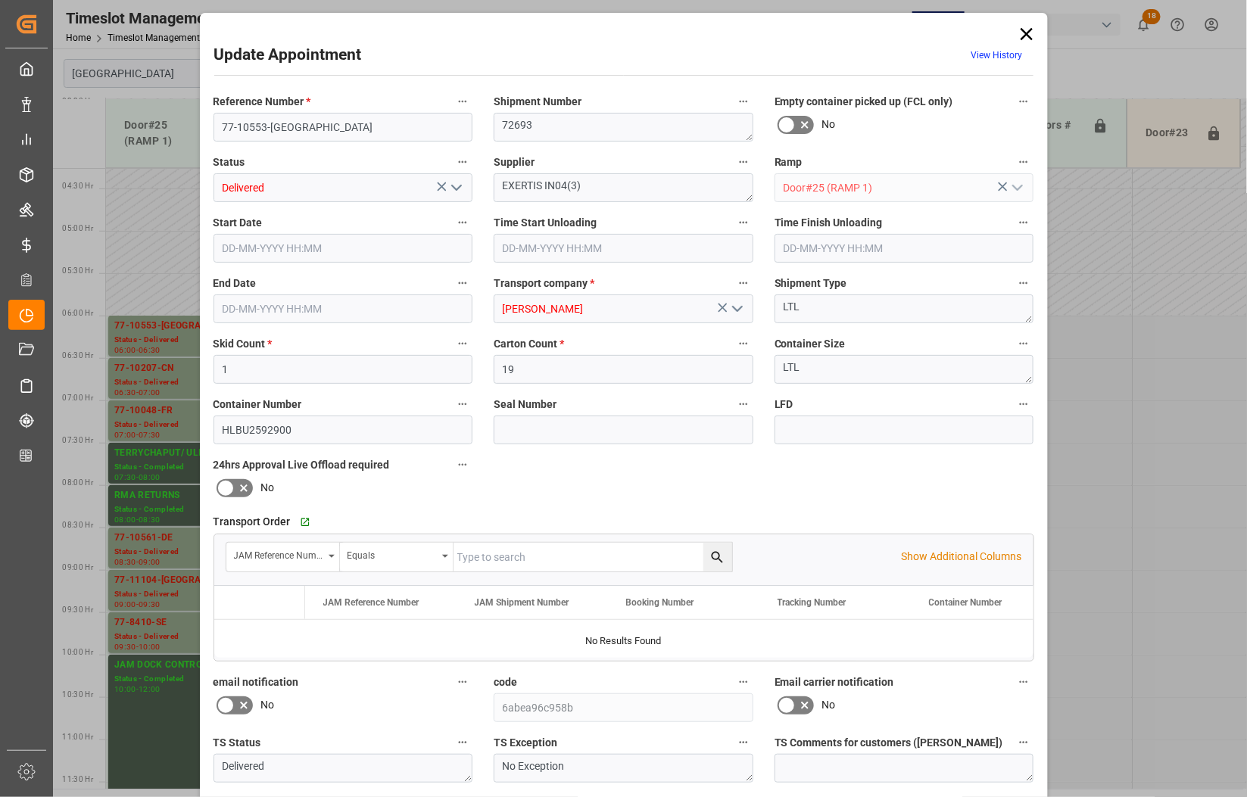
type input "19-09-2025 14:49"
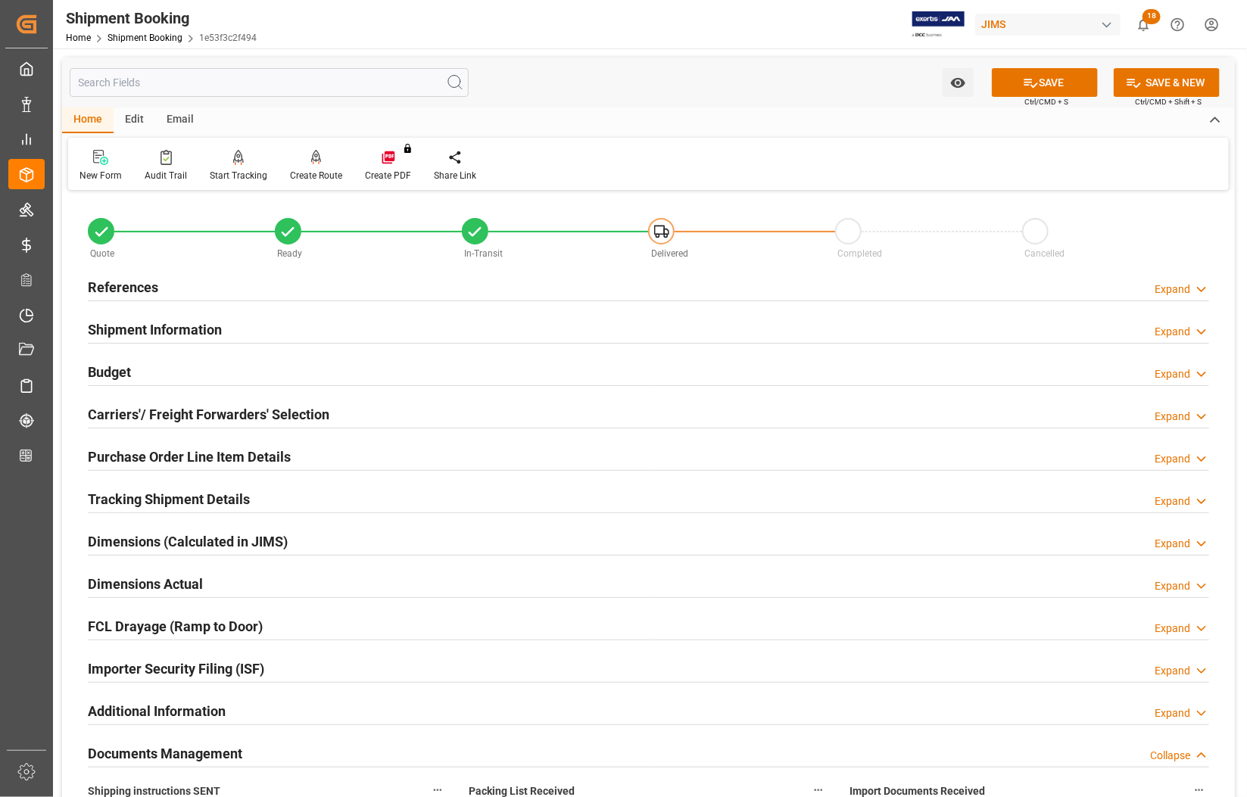
scroll to position [568, 0]
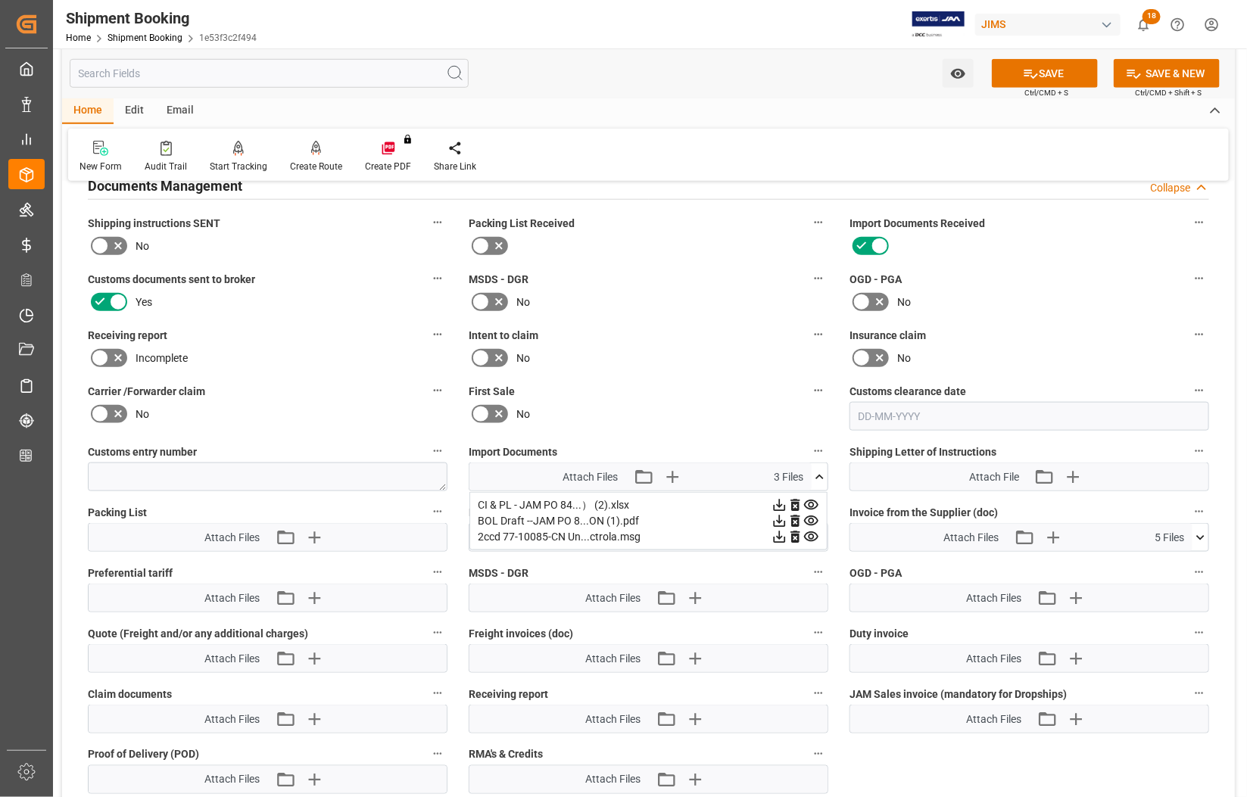
click at [766, 145] on div "New Form Audit Trail Start Tracking Create Empty Shipment Tracking Create Route…" at bounding box center [648, 155] width 1160 height 52
click at [1043, 74] on button "SAVE" at bounding box center [1045, 73] width 106 height 29
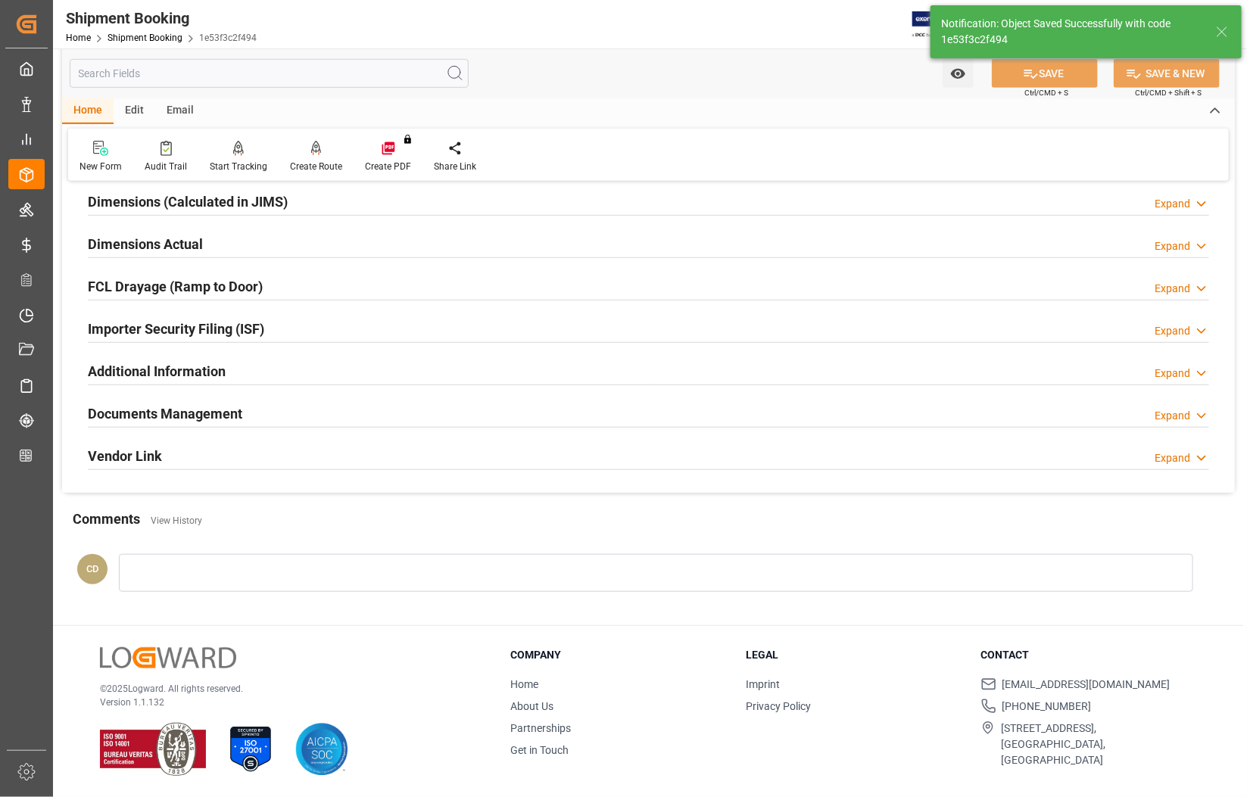
scroll to position [341, 0]
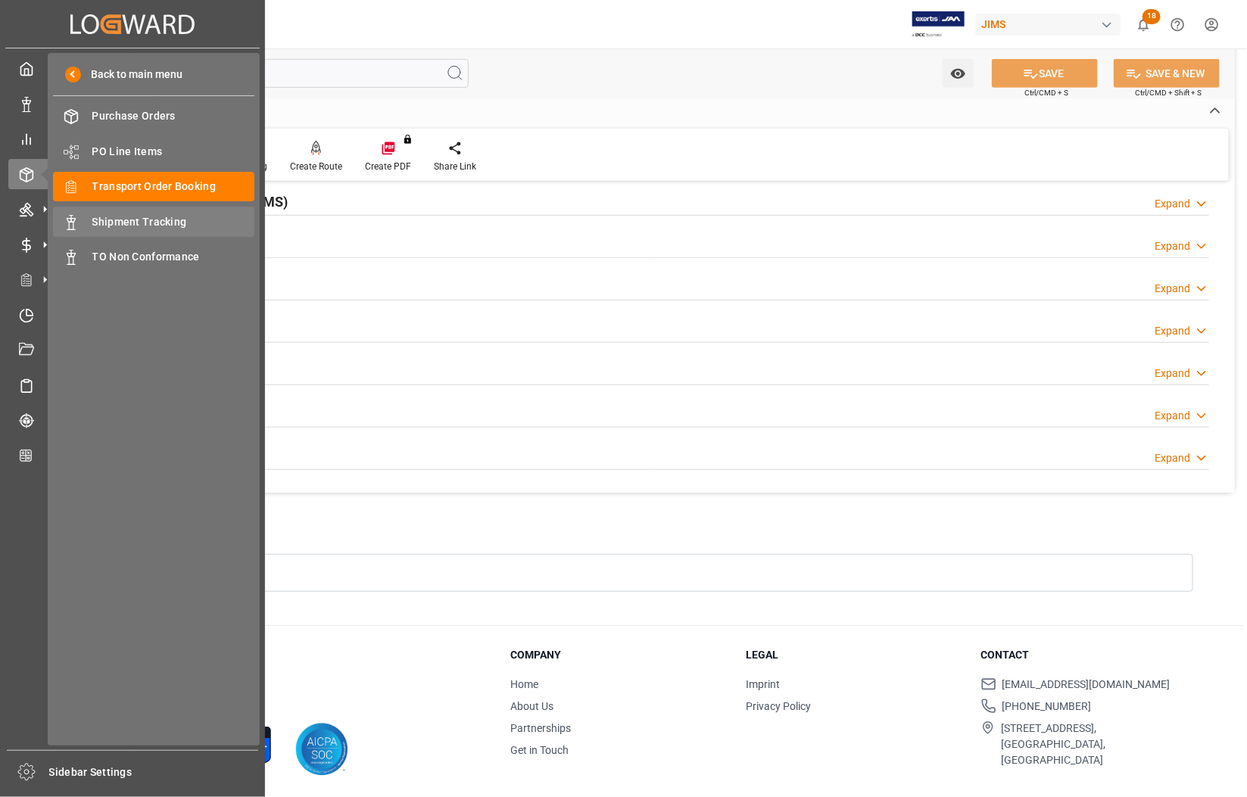
click at [132, 216] on span "Shipment Tracking" at bounding box center [173, 222] width 163 height 16
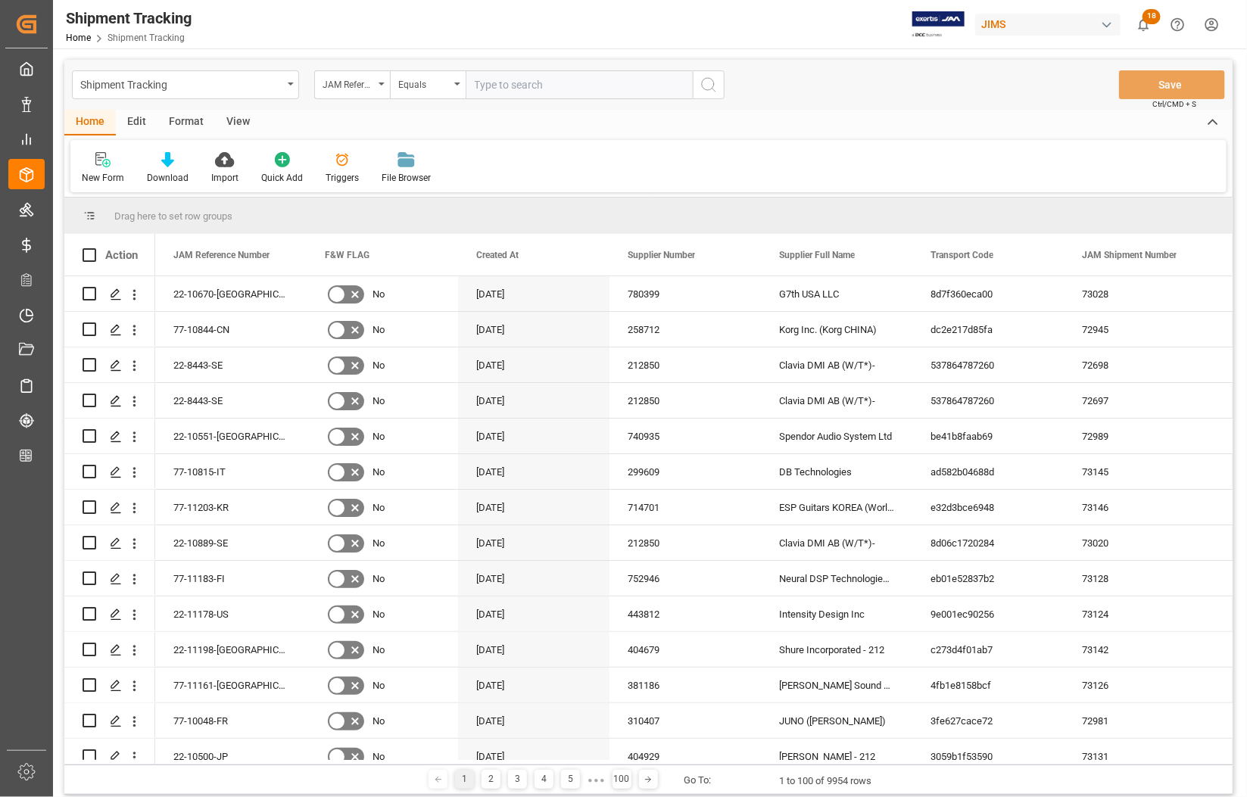
click at [564, 81] on input "text" at bounding box center [579, 84] width 227 height 29
type input "77-10553-GB"
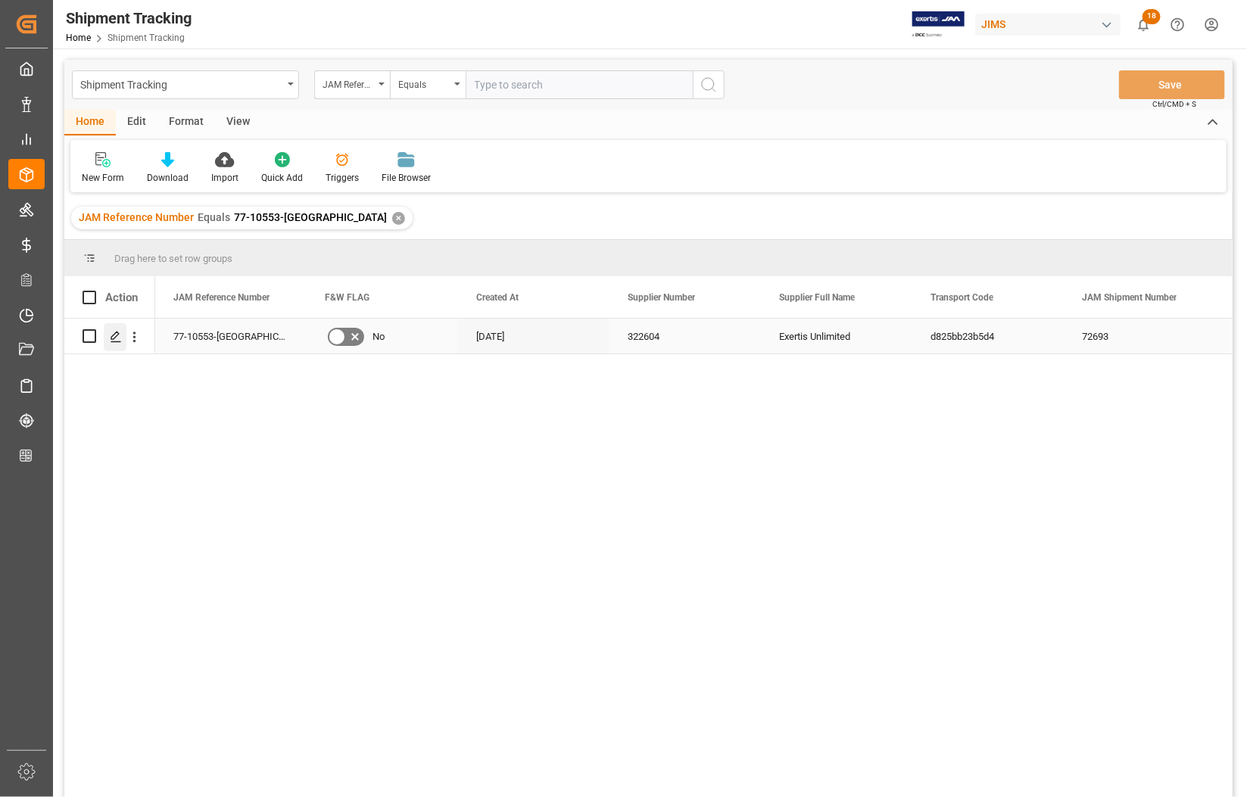
click at [114, 323] on div "Press SPACE to select this row." at bounding box center [115, 337] width 23 height 28
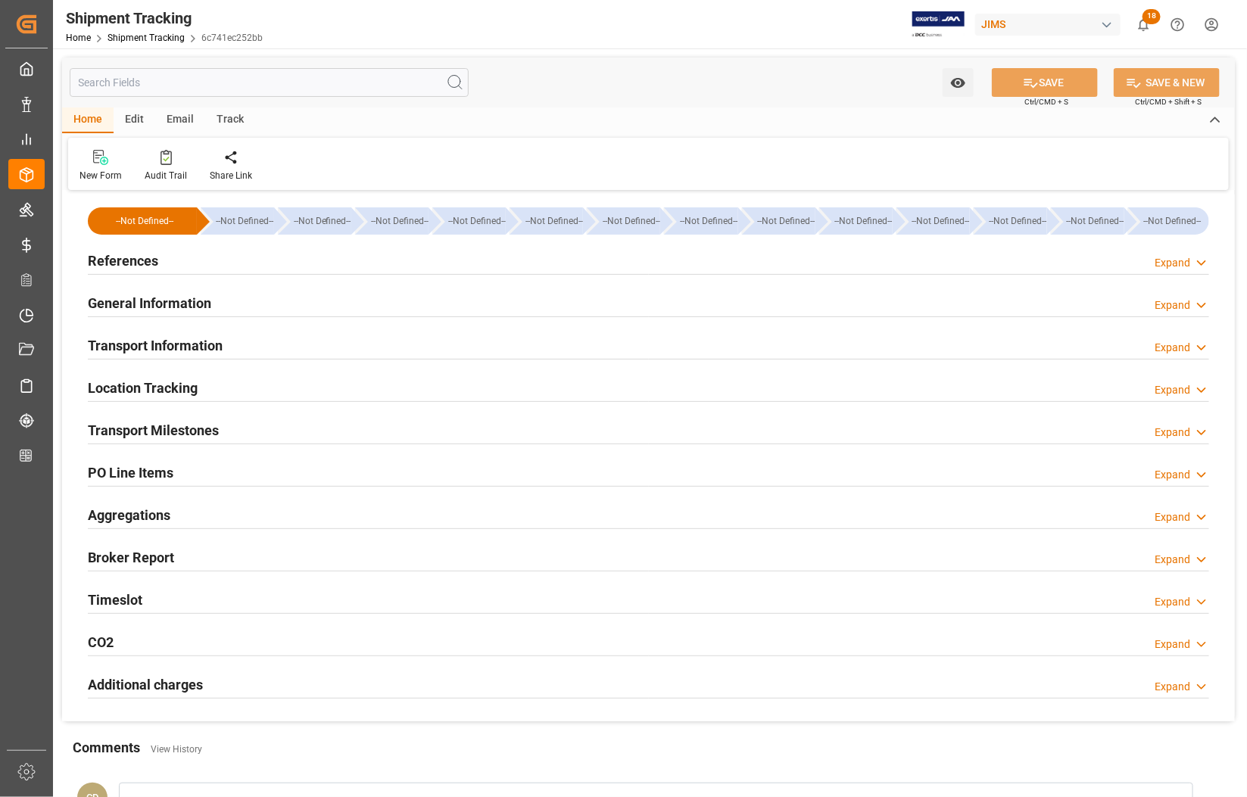
type input "20-08-2025 00:00"
type input "29-08-2025"
type input "24-08-2025 00:00"
type input "04-09-2025 00:00"
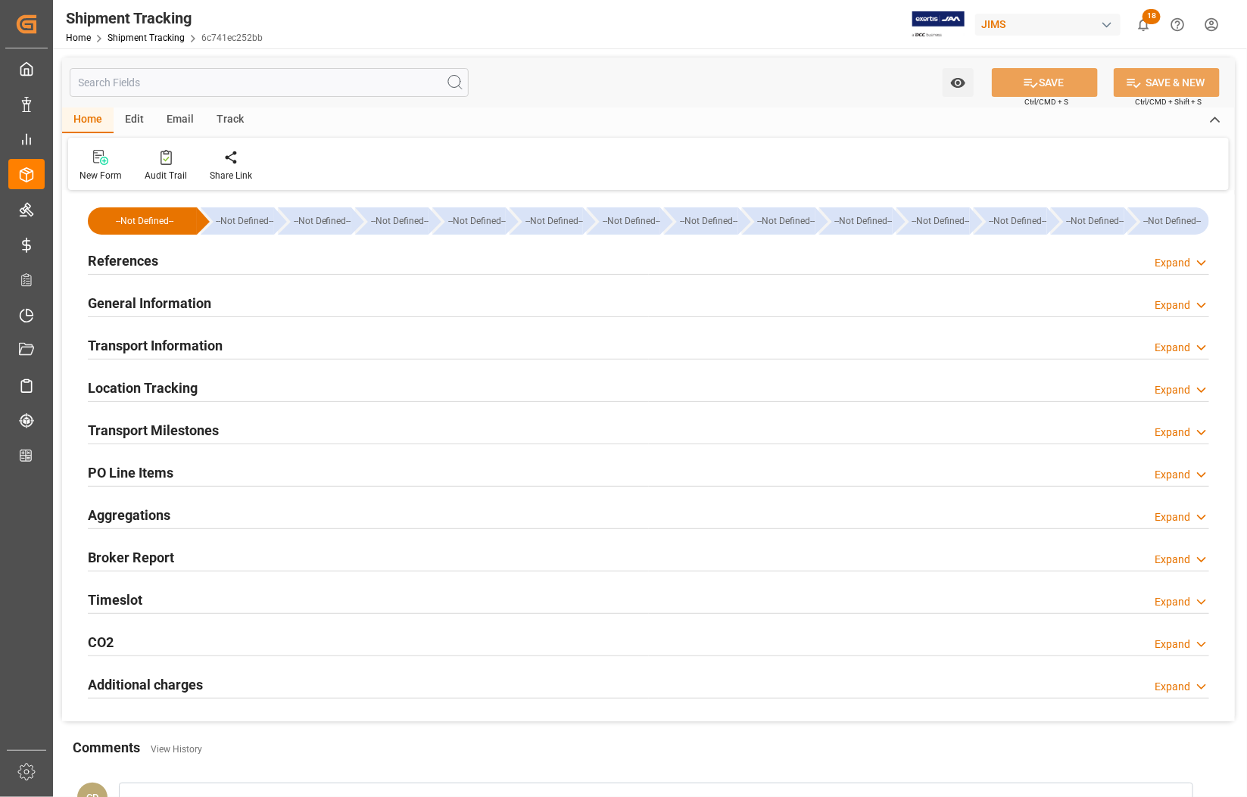
type input "15-09-2025"
type input "23-09-2025 00:00"
click at [126, 434] on h2 "Transport Milestones" at bounding box center [153, 430] width 131 height 20
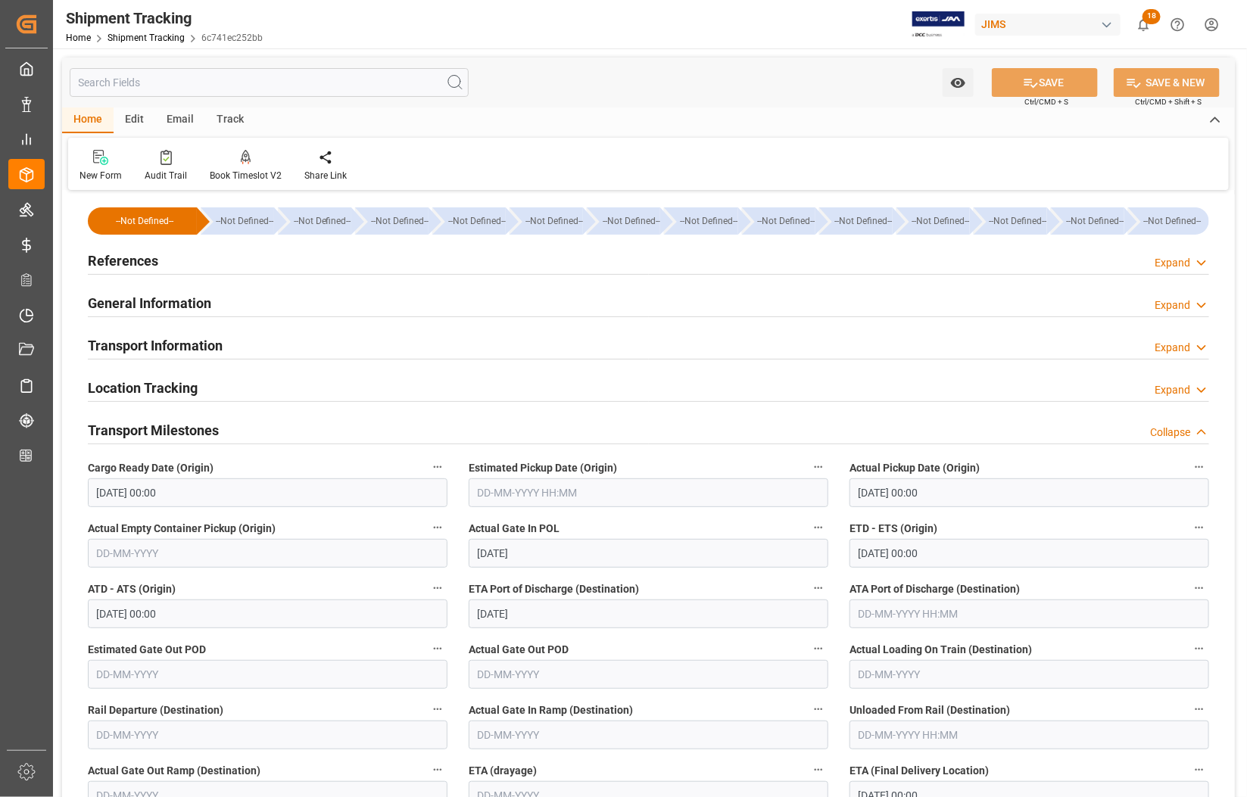
scroll to position [284, 0]
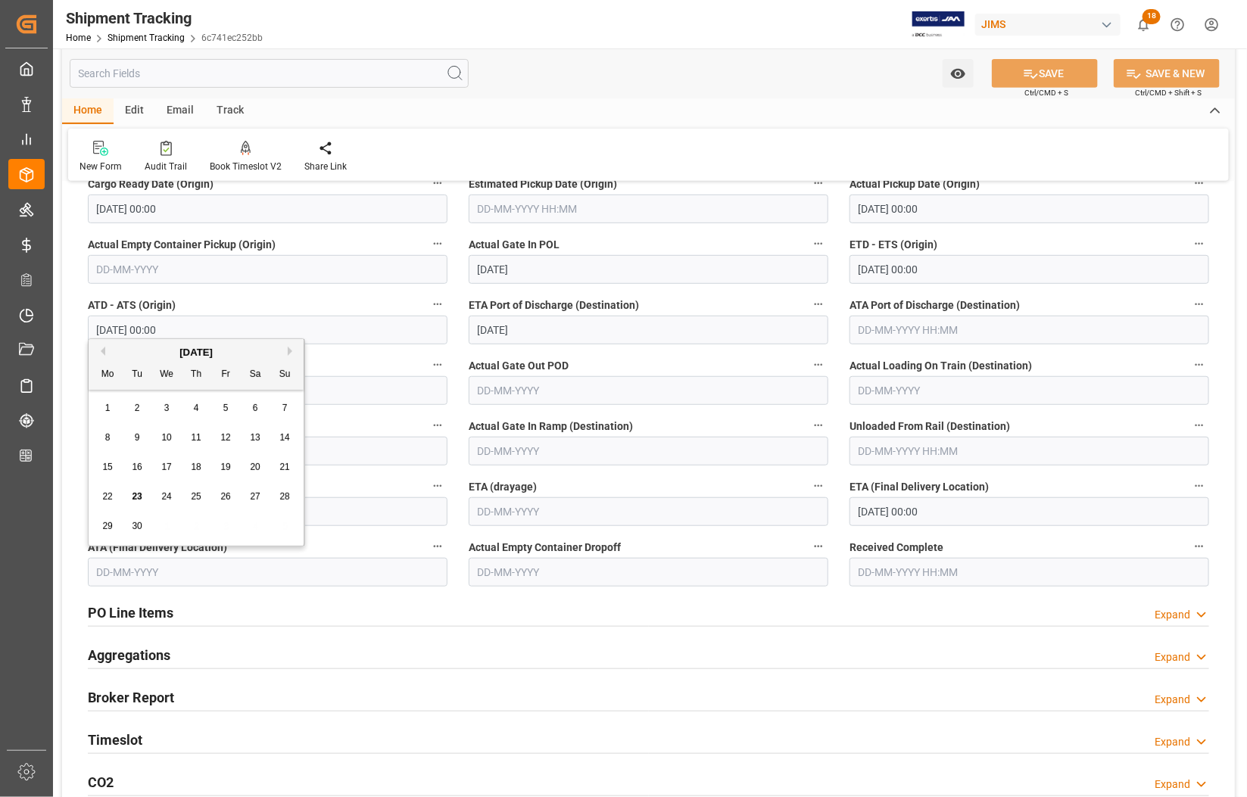
click at [180, 568] on input "text" at bounding box center [268, 572] width 360 height 29
click at [138, 501] on span "23" at bounding box center [137, 496] width 10 height 11
type input "23-09-2025"
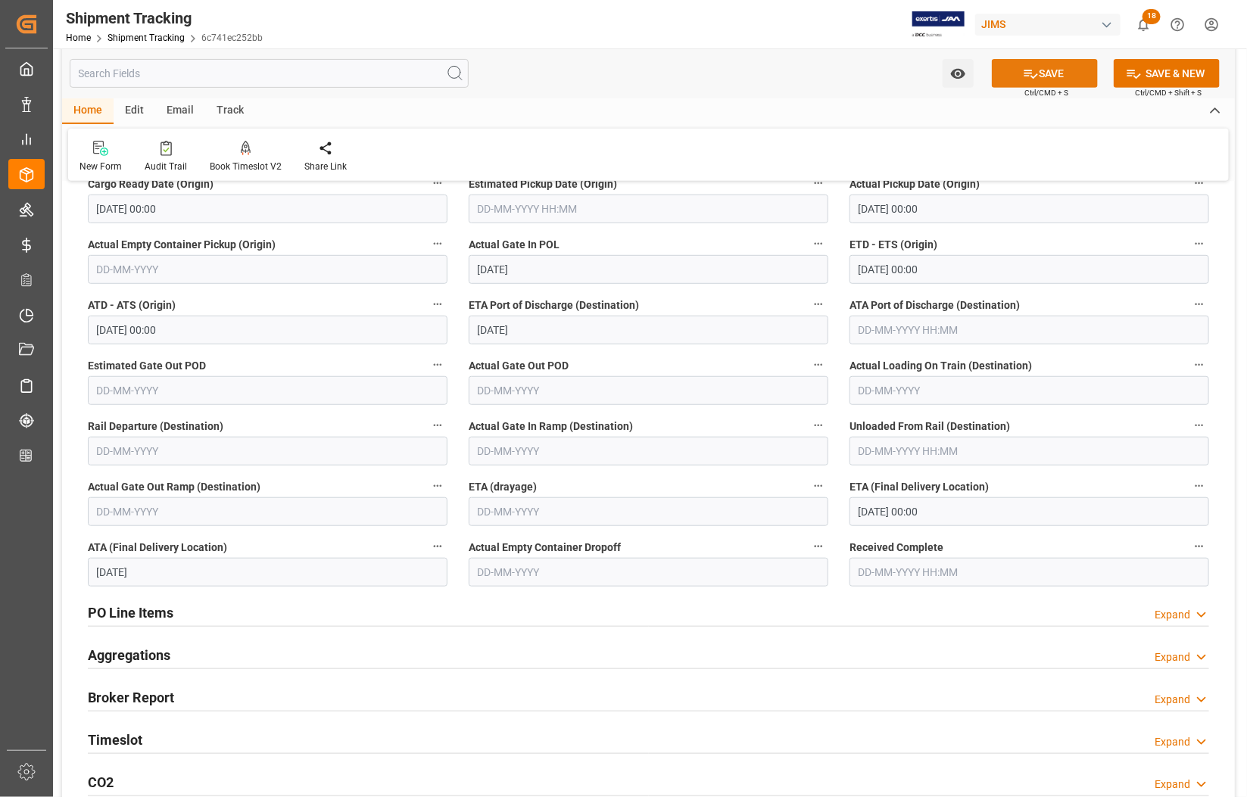
click at [1058, 65] on button "SAVE" at bounding box center [1045, 73] width 106 height 29
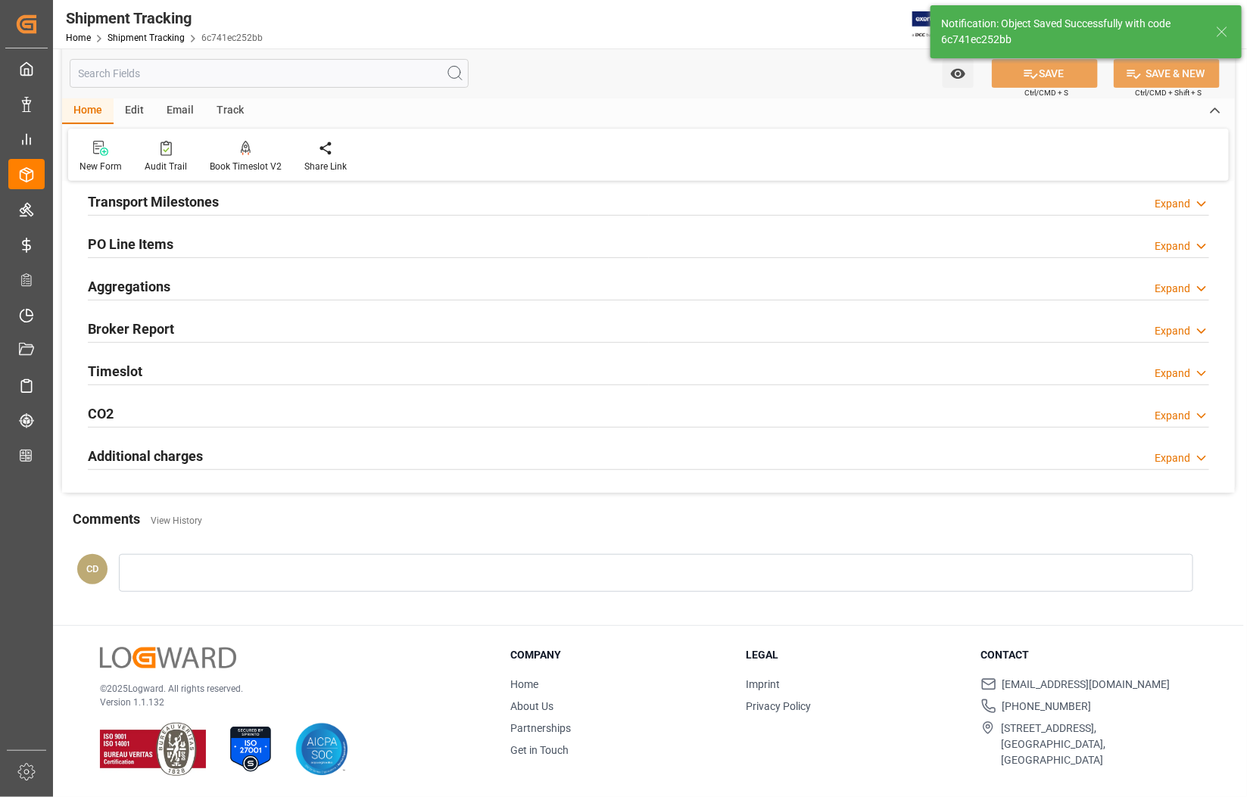
scroll to position [229, 0]
